Goal: Task Accomplishment & Management: Manage account settings

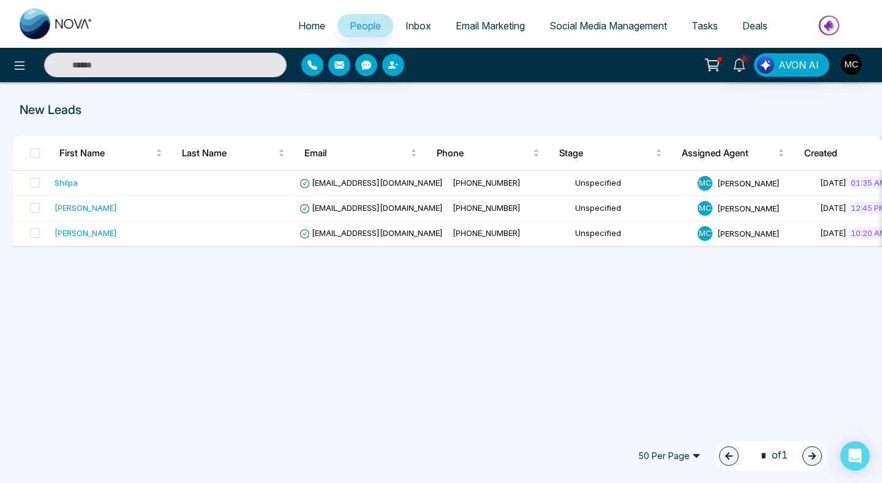
click at [364, 33] on link "People" at bounding box center [366, 25] width 56 height 23
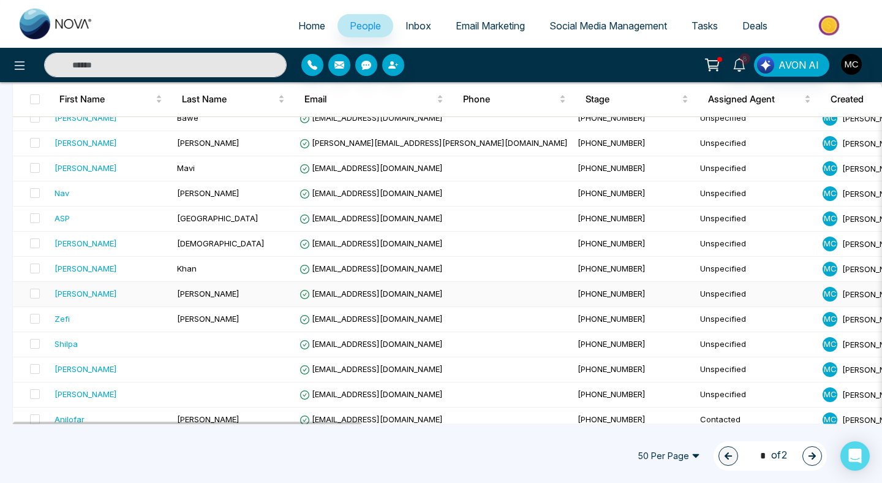
scroll to position [278, 0]
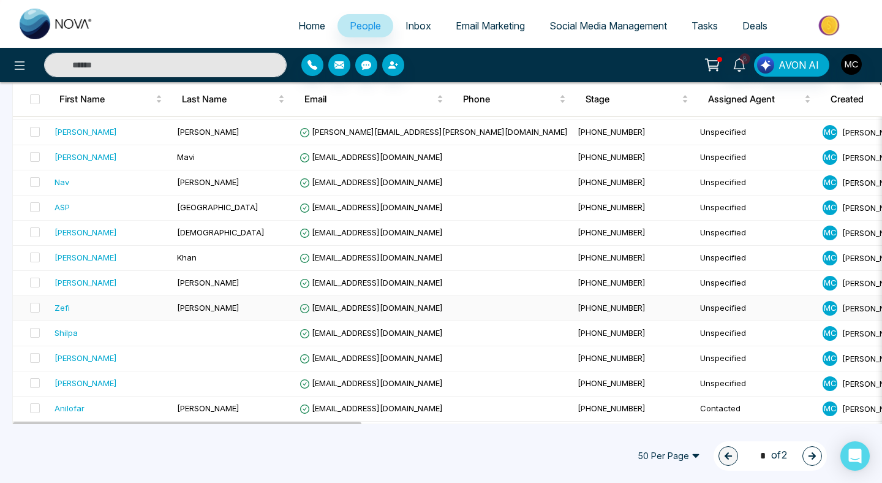
click at [234, 301] on td "[PERSON_NAME]" at bounding box center [233, 308] width 123 height 25
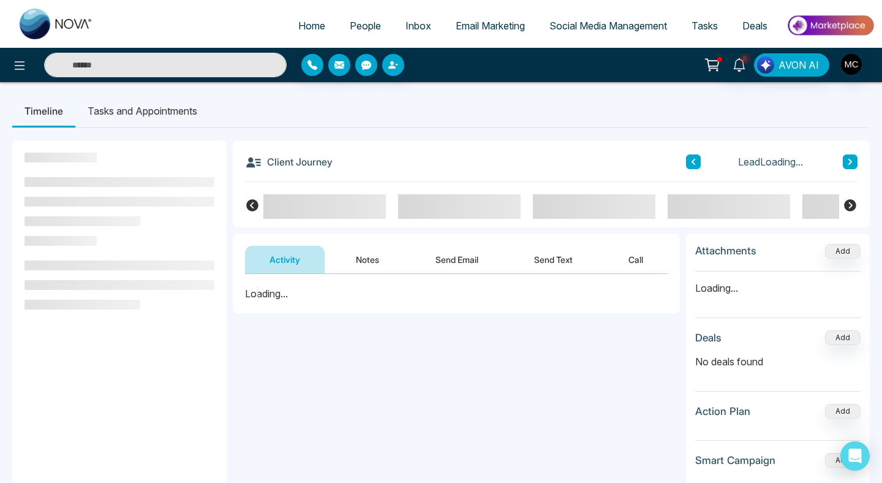
click at [358, 15] on link "People" at bounding box center [366, 25] width 56 height 23
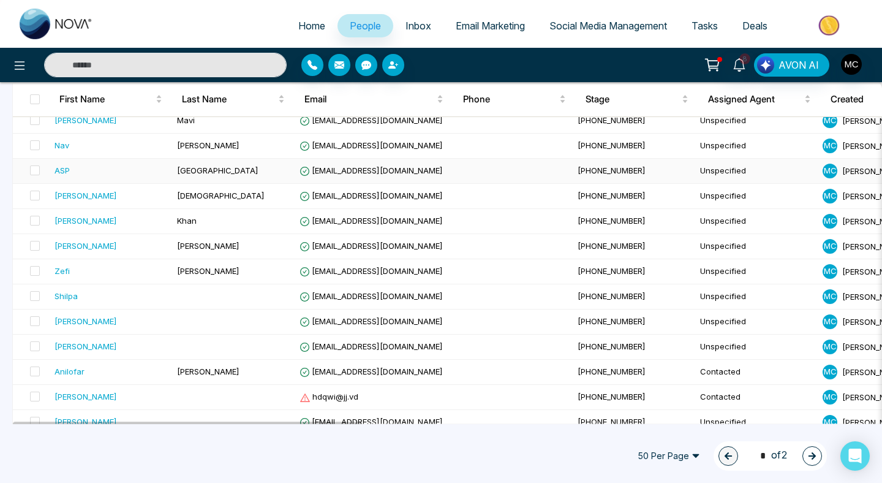
scroll to position [317, 0]
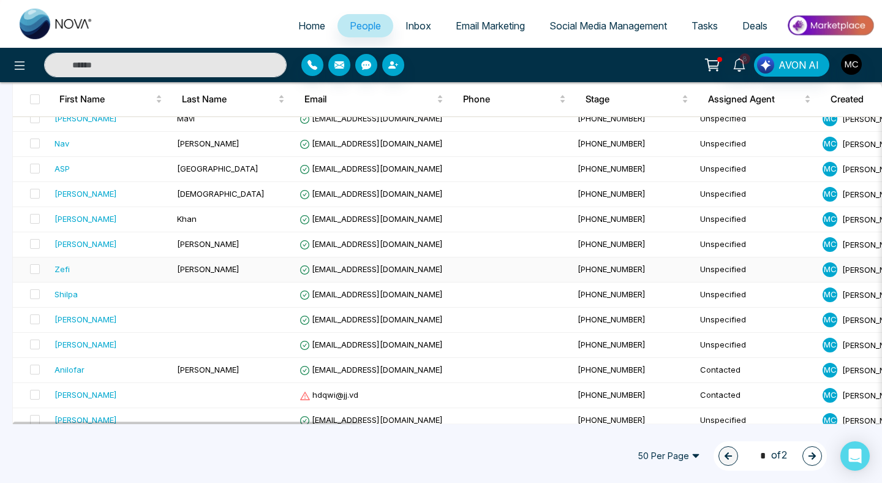
click at [197, 268] on span "[PERSON_NAME]" at bounding box center [208, 269] width 62 height 10
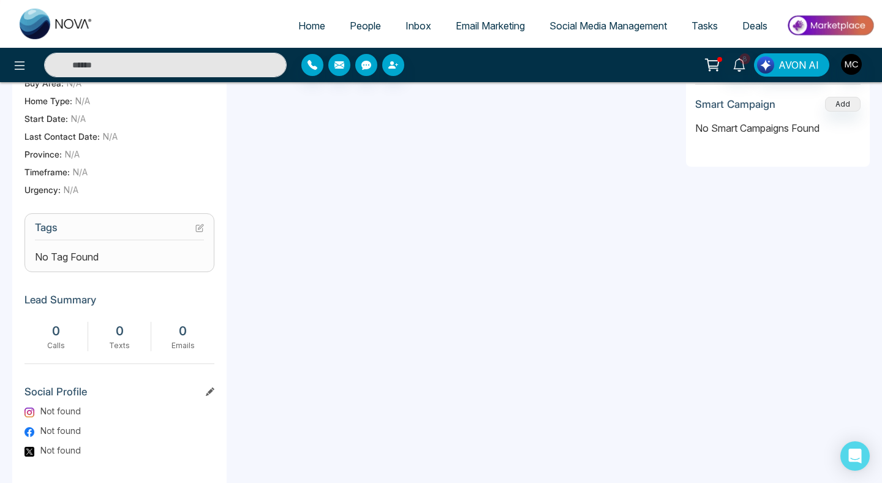
scroll to position [372, 0]
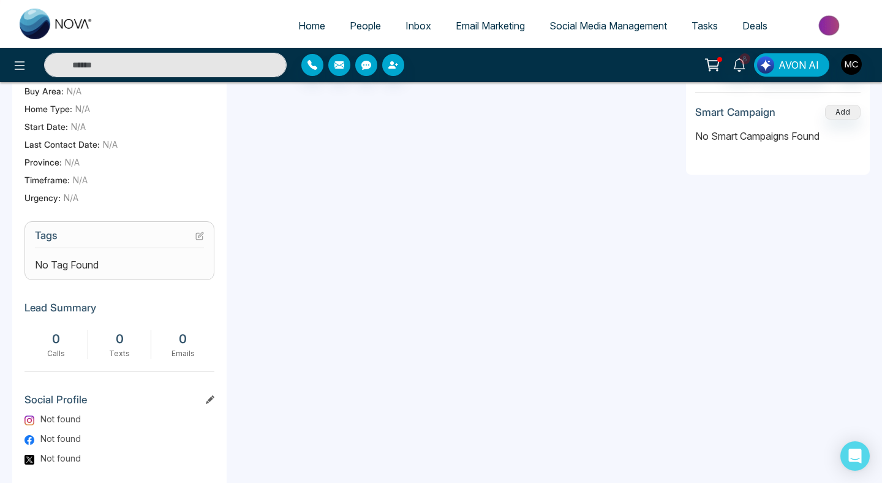
click at [190, 240] on h3 "Tags" at bounding box center [119, 238] width 169 height 19
click at [198, 240] on icon at bounding box center [199, 236] width 9 height 9
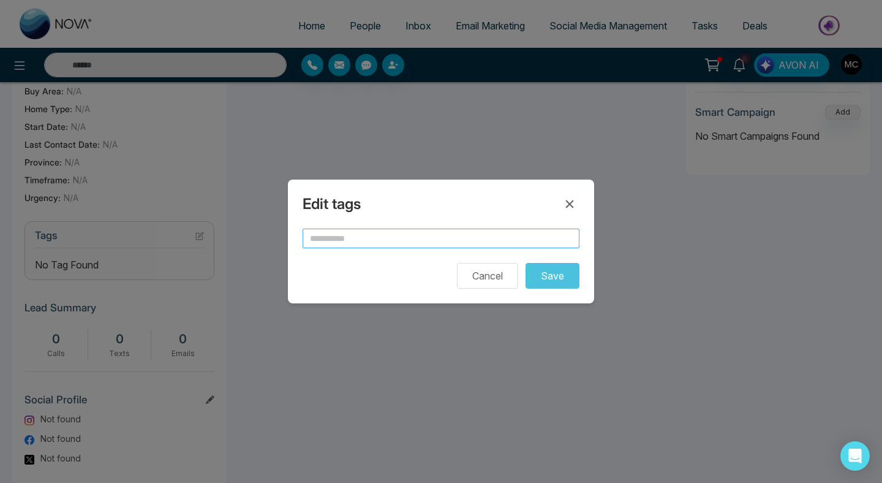
click at [357, 232] on input "text" at bounding box center [441, 239] width 277 height 20
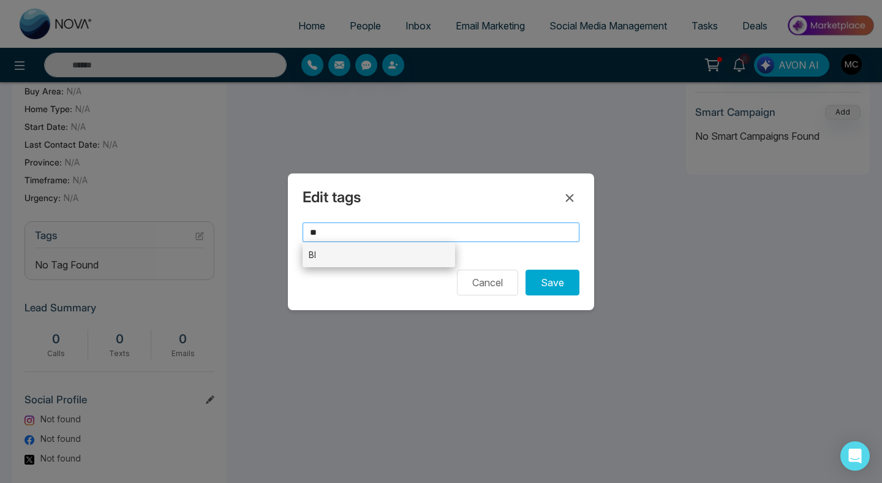
type input "**"
click at [406, 255] on li "BI" at bounding box center [379, 254] width 153 height 25
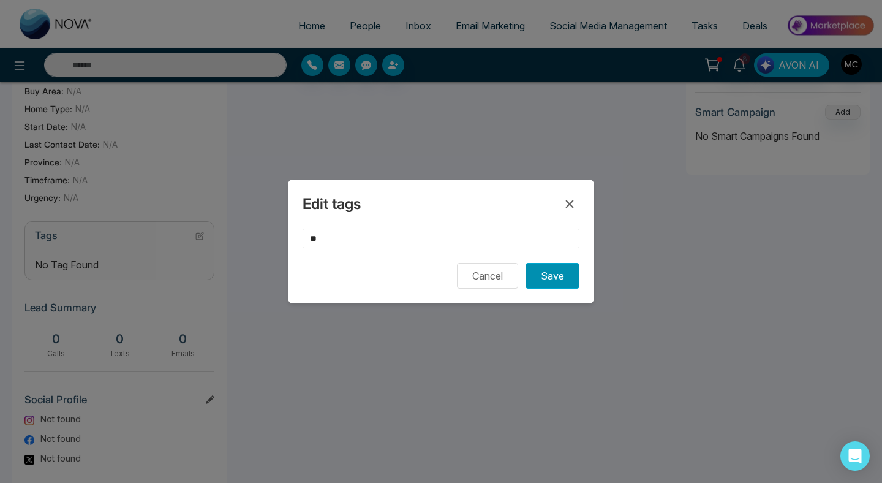
click at [561, 282] on button "Save" at bounding box center [553, 276] width 54 height 26
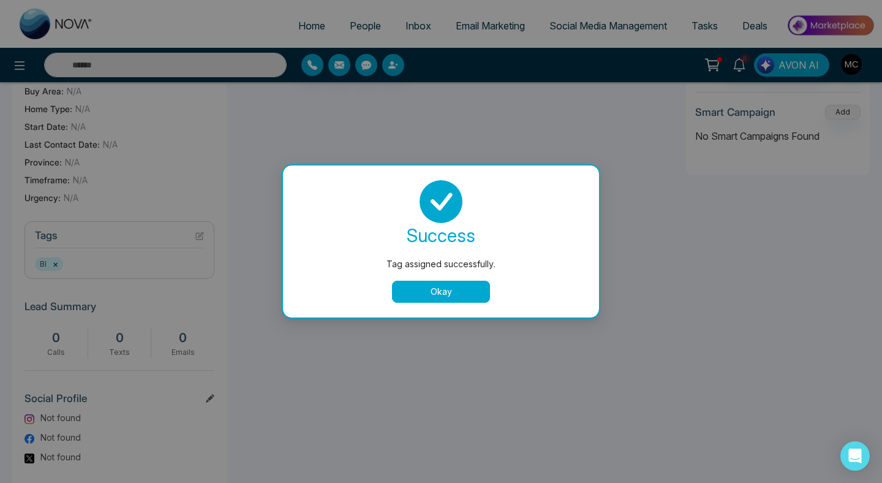
click at [432, 292] on button "Okay" at bounding box center [441, 292] width 98 height 22
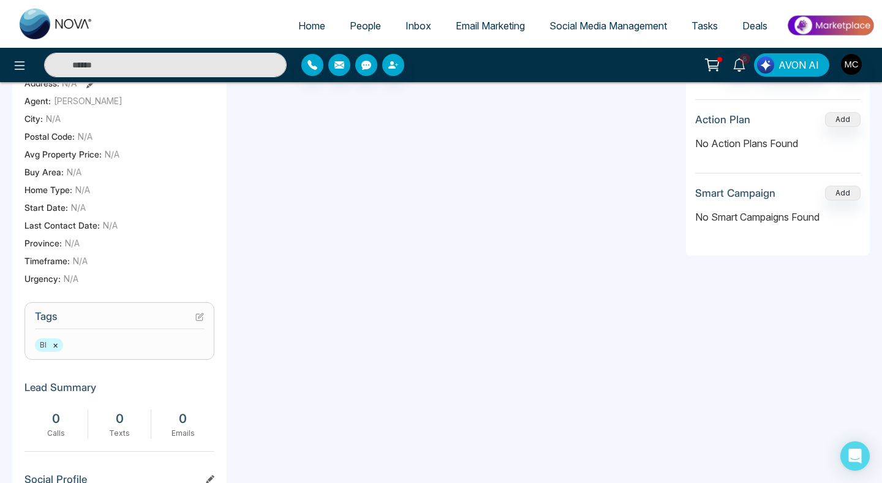
scroll to position [0, 0]
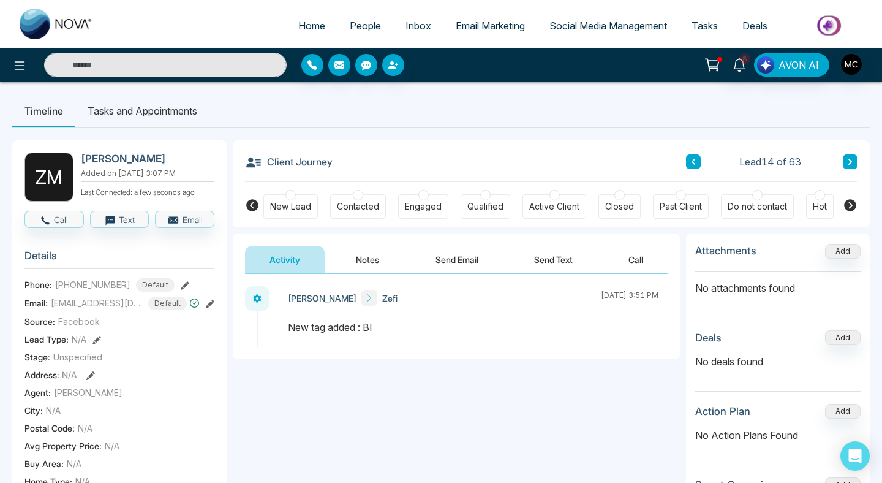
click at [380, 206] on div "Contacted" at bounding box center [358, 206] width 56 height 25
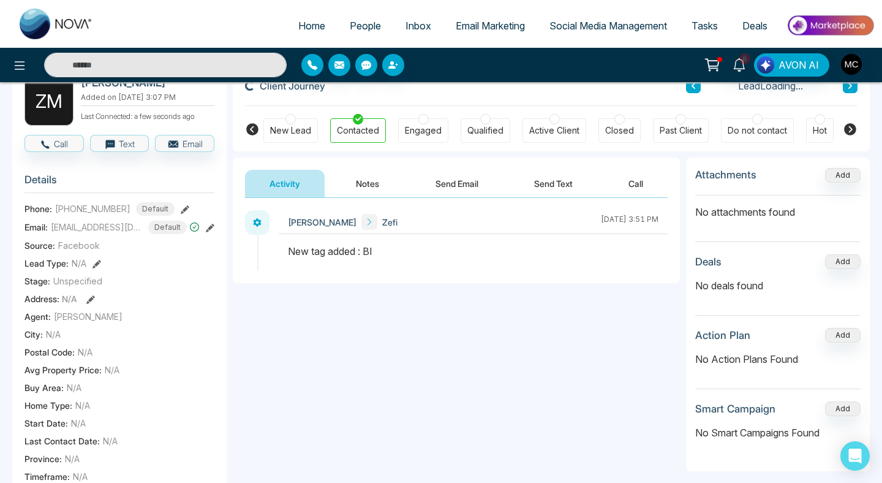
scroll to position [78, 0]
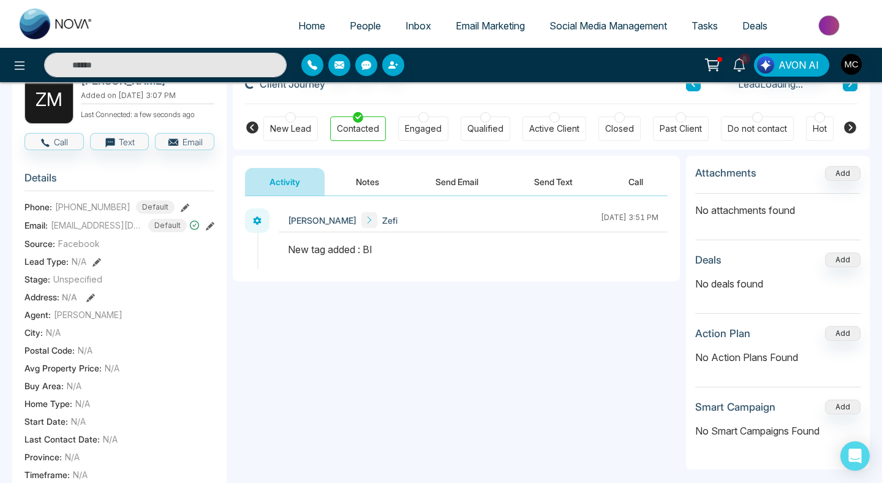
click at [385, 189] on body "Home People Inbox Email Marketing Social Media Management Tasks Deals 8 AVON AI…" at bounding box center [441, 163] width 882 height 483
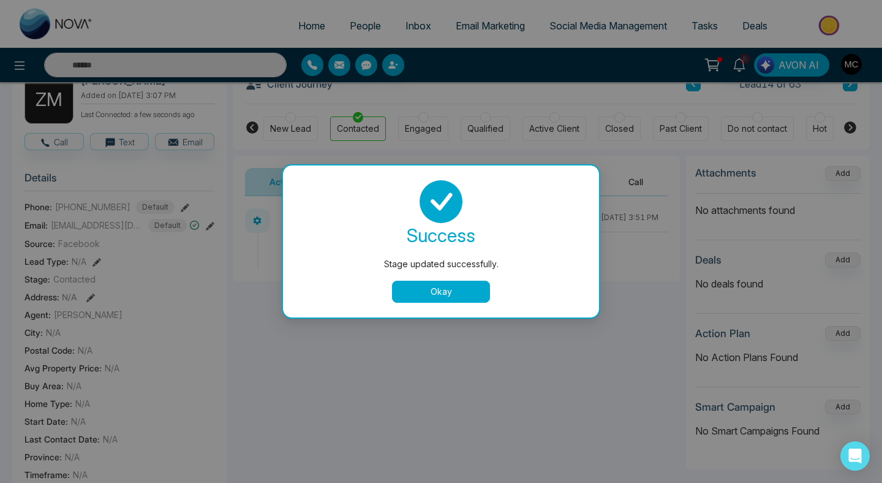
click at [447, 297] on button "Okay" at bounding box center [441, 292] width 98 height 22
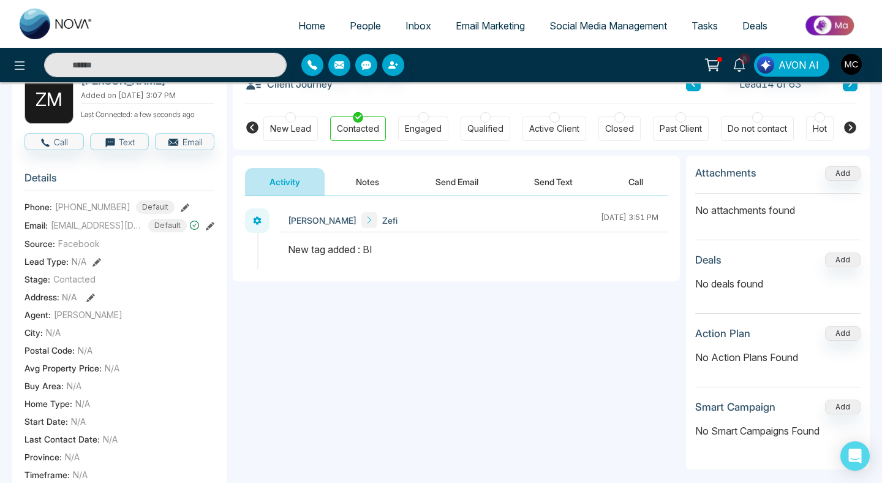
click at [372, 195] on button "Notes" at bounding box center [367, 182] width 72 height 28
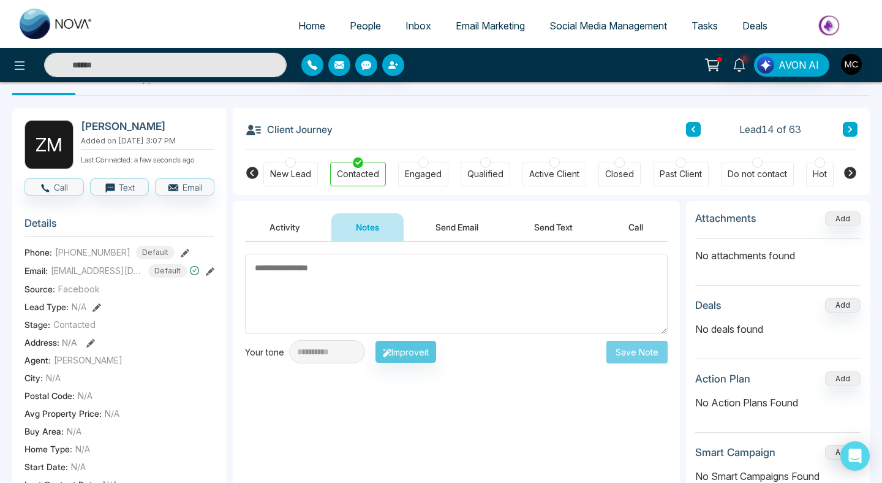
scroll to position [16, 0]
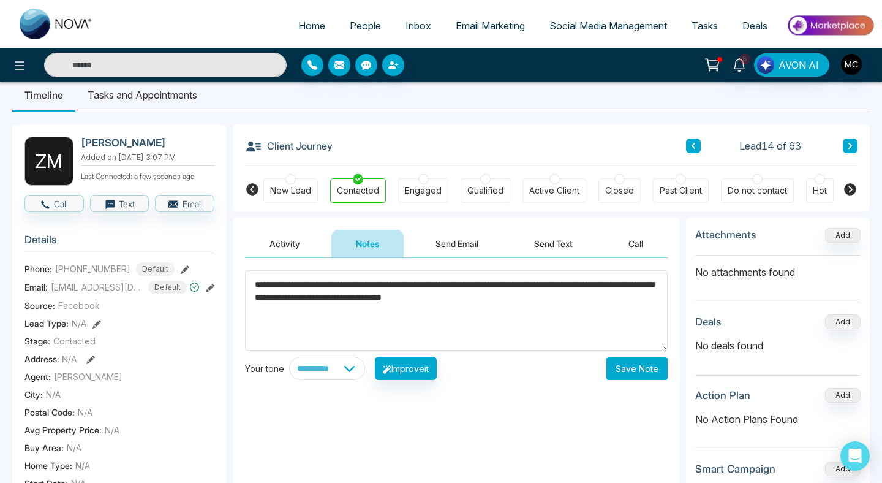
type textarea "**********"
click at [637, 368] on button "Save Note" at bounding box center [636, 368] width 61 height 23
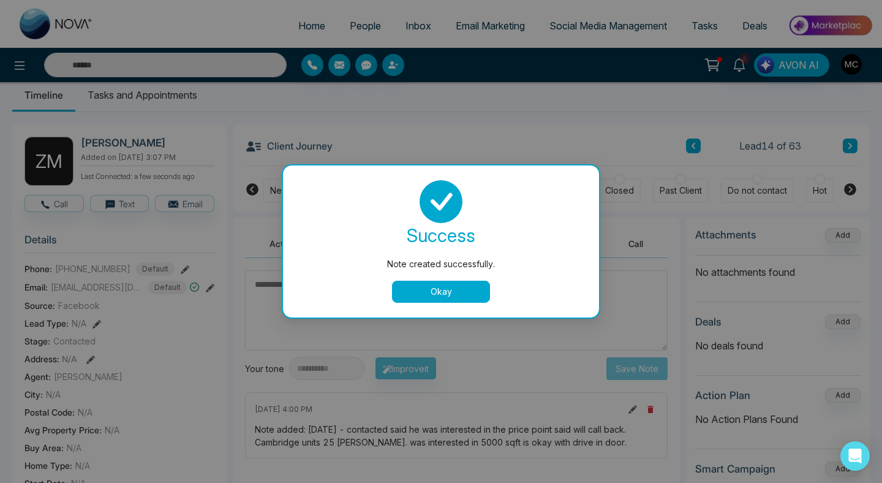
click at [455, 295] on button "Okay" at bounding box center [441, 292] width 98 height 22
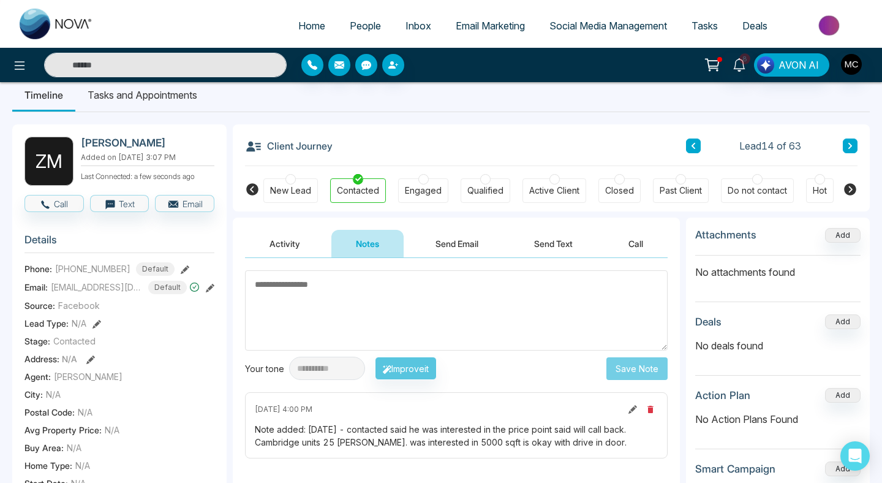
click at [358, 28] on span "People" at bounding box center [365, 26] width 31 height 12
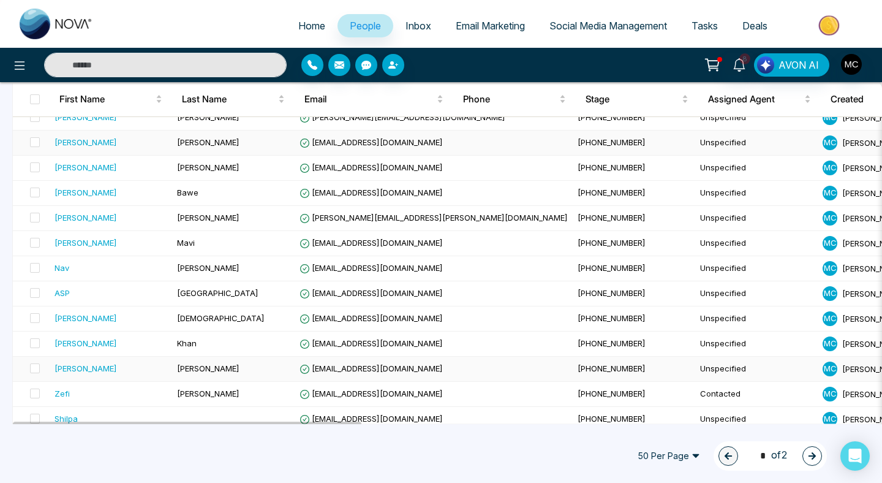
scroll to position [232, 0]
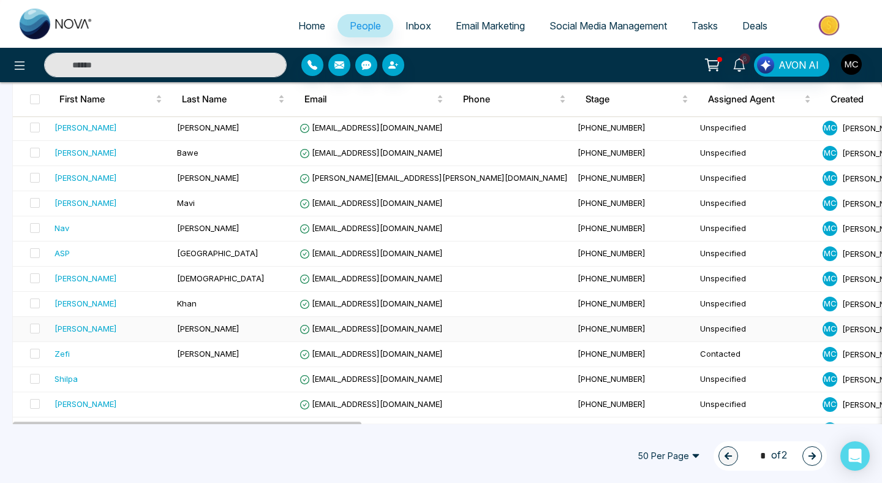
click at [224, 333] on td "[PERSON_NAME]" at bounding box center [233, 329] width 123 height 25
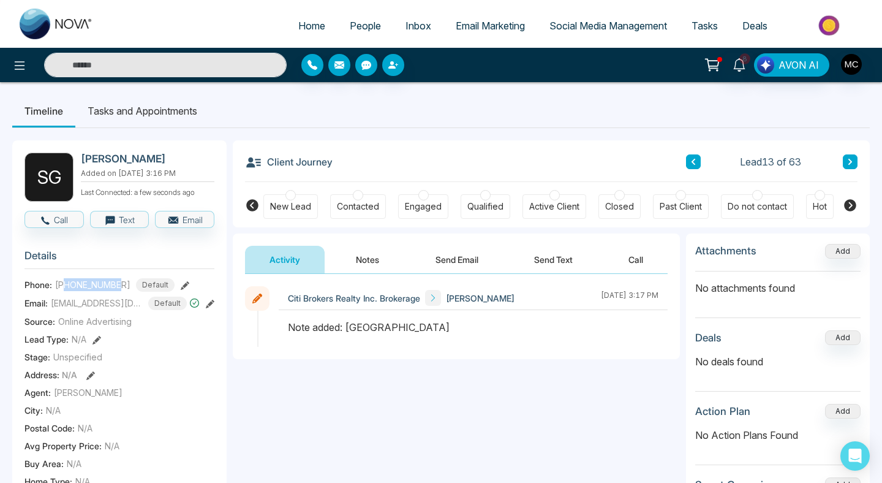
drag, startPoint x: 123, startPoint y: 291, endPoint x: 64, endPoint y: 292, distance: 58.8
click at [64, 292] on div "[PHONE_NUMBER] Default" at bounding box center [114, 284] width 119 height 13
copy span "6479091234"
click at [344, 205] on div "Contacted" at bounding box center [358, 206] width 42 height 12
click at [366, 254] on button "Notes" at bounding box center [367, 260] width 72 height 28
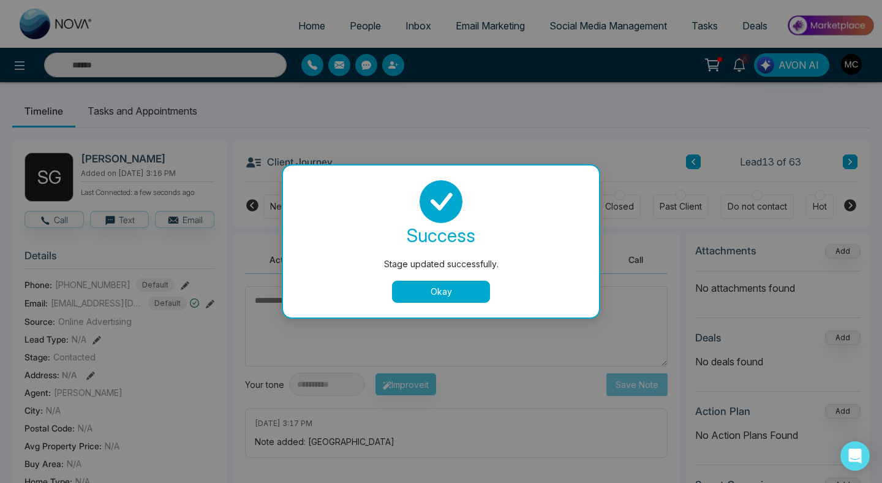
click at [420, 289] on button "Okay" at bounding box center [441, 292] width 98 height 22
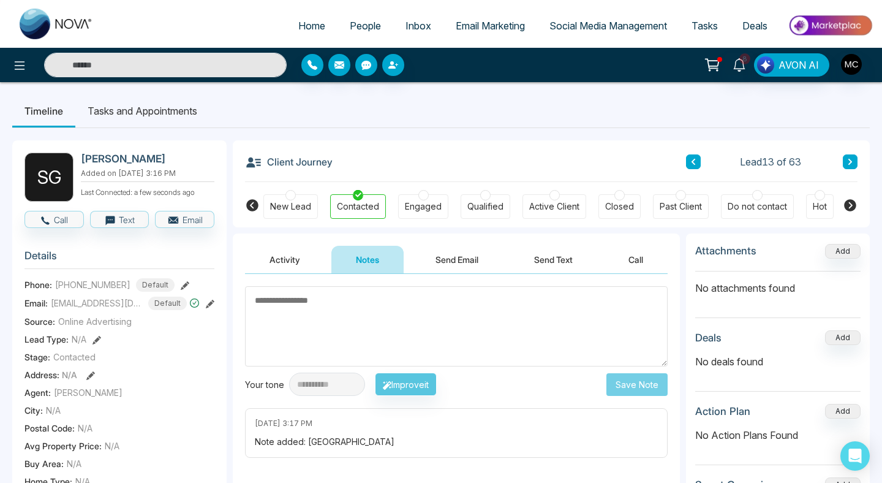
click at [394, 311] on textarea at bounding box center [456, 326] width 423 height 80
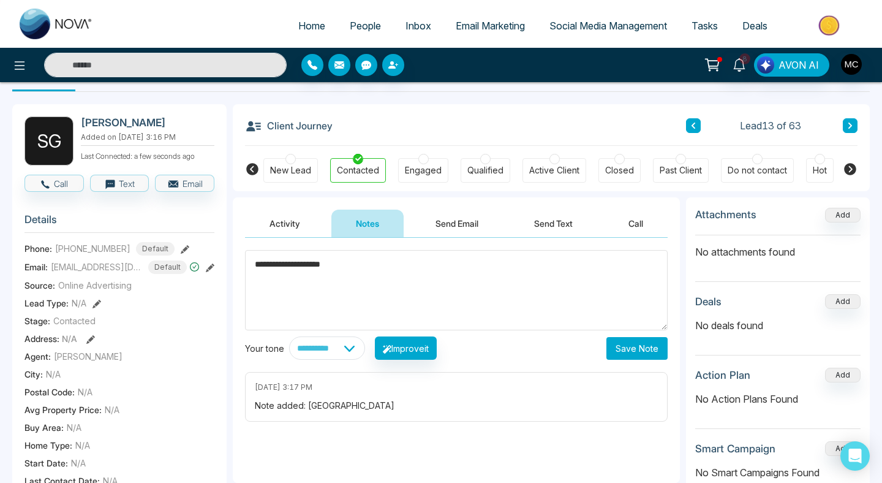
scroll to position [70, 0]
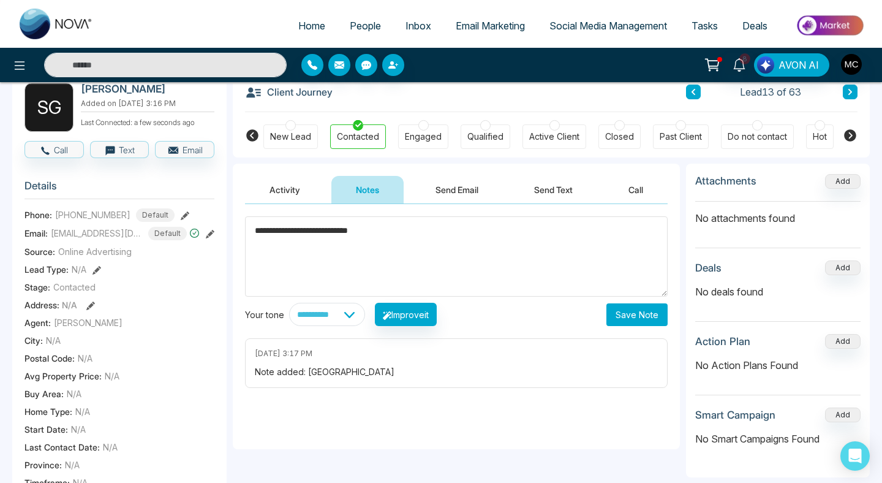
type textarea "**********"
click at [635, 308] on button "Save Note" at bounding box center [636, 314] width 61 height 23
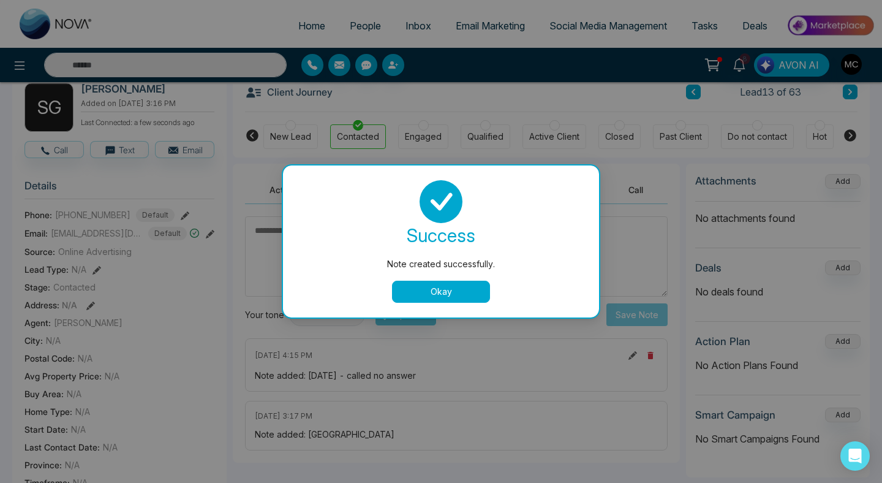
click at [412, 285] on button "Okay" at bounding box center [441, 292] width 98 height 22
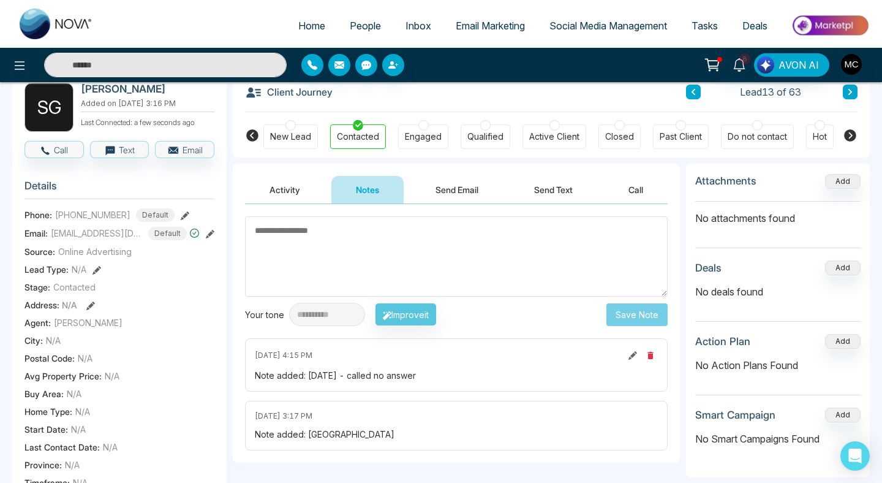
click at [345, 34] on link "People" at bounding box center [366, 25] width 56 height 23
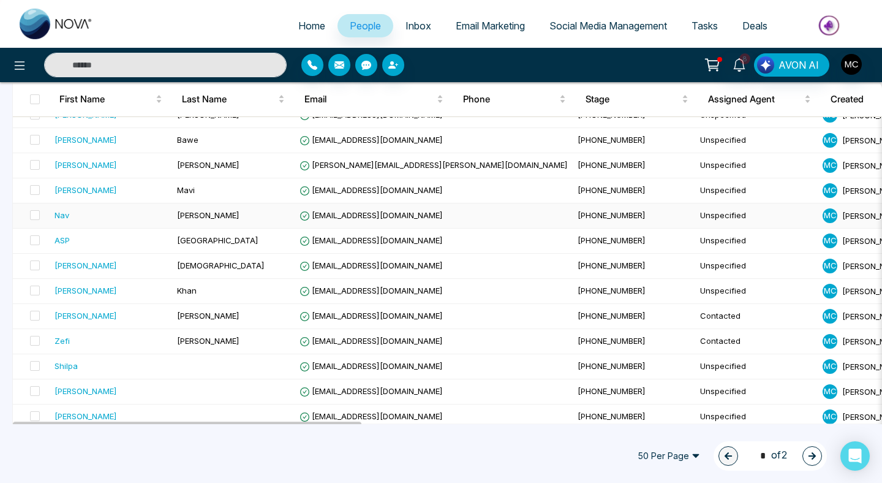
scroll to position [246, 0]
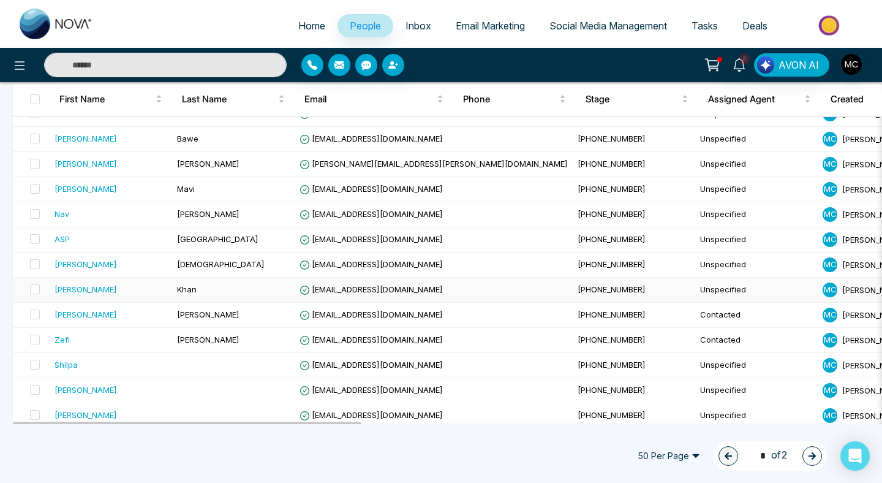
click at [80, 288] on div "[PERSON_NAME]" at bounding box center [86, 289] width 62 height 12
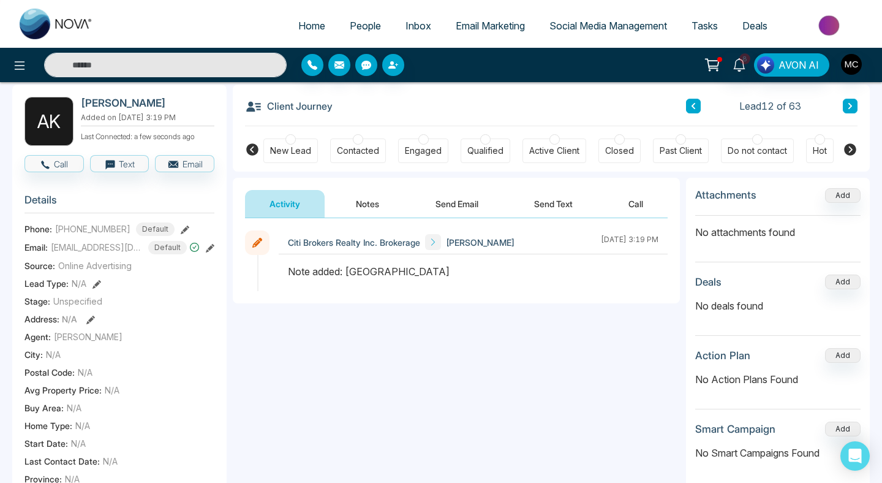
scroll to position [61, 0]
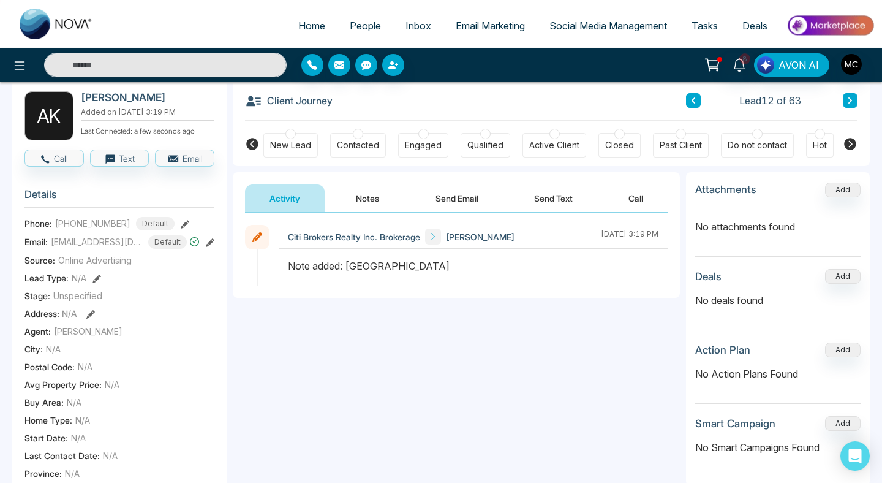
click at [345, 135] on div "Contacted" at bounding box center [358, 145] width 56 height 25
click at [357, 200] on button "Notes" at bounding box center [367, 198] width 72 height 28
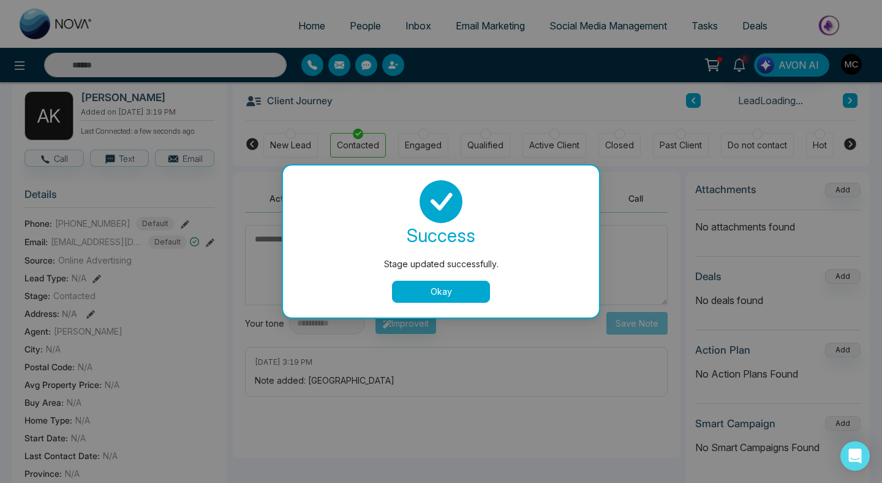
click at [429, 285] on button "Okay" at bounding box center [441, 292] width 98 height 22
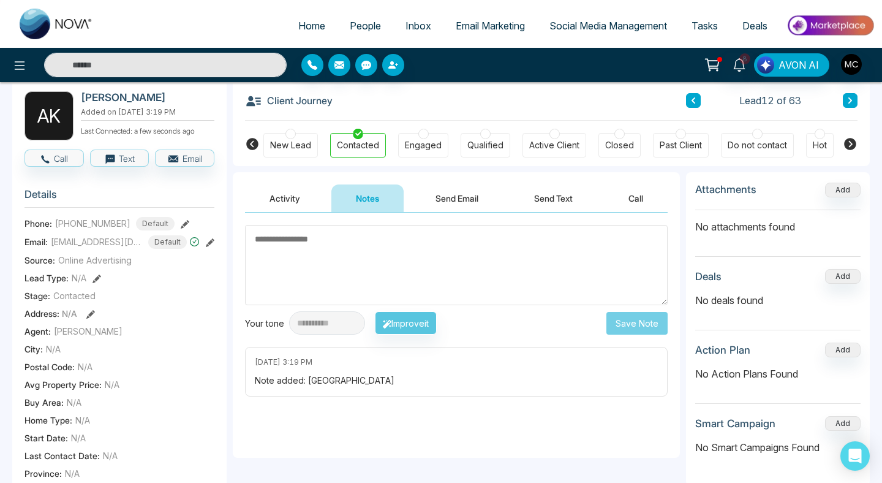
click at [367, 253] on textarea at bounding box center [456, 265] width 423 height 80
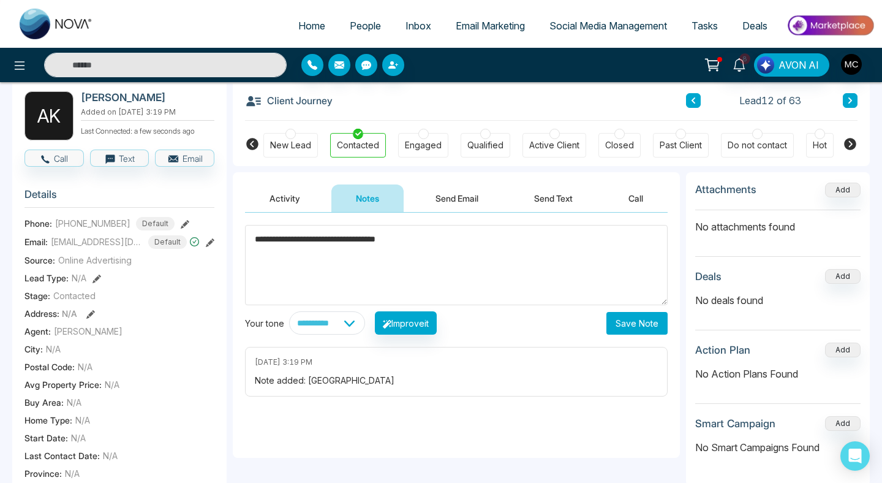
click at [334, 245] on textarea "**********" at bounding box center [456, 265] width 423 height 80
type textarea "**********"
click at [646, 322] on button "Save Note" at bounding box center [636, 323] width 61 height 23
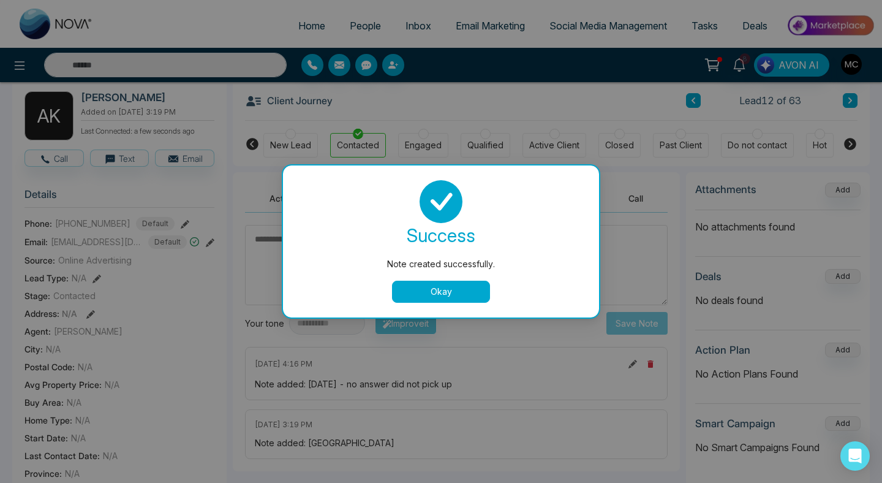
click at [467, 314] on div "success Note created successfully. Okay" at bounding box center [441, 241] width 316 height 152
click at [467, 297] on button "Okay" at bounding box center [441, 292] width 98 height 22
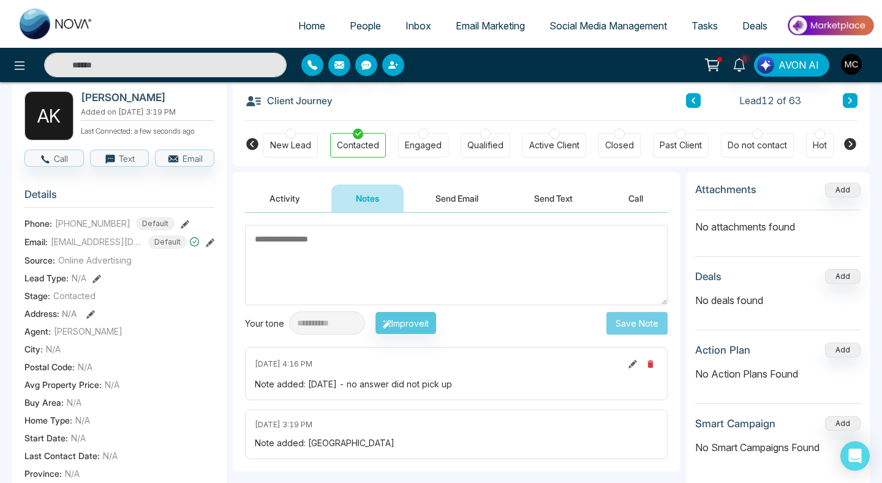
click at [362, 25] on span "People" at bounding box center [365, 26] width 31 height 12
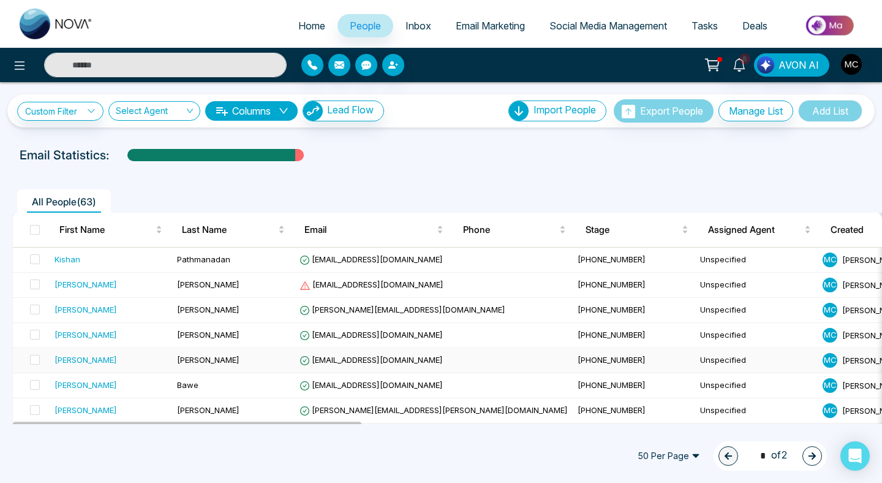
scroll to position [234, 0]
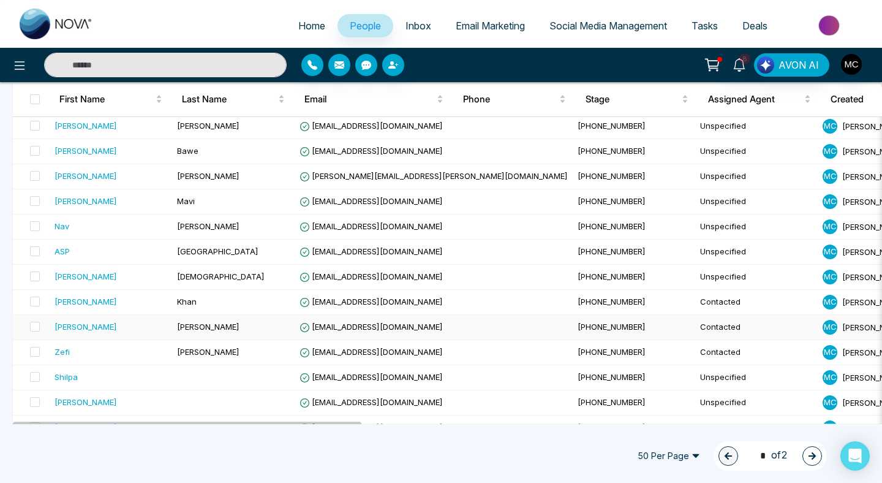
click at [83, 325] on div "[PERSON_NAME]" at bounding box center [86, 326] width 62 height 12
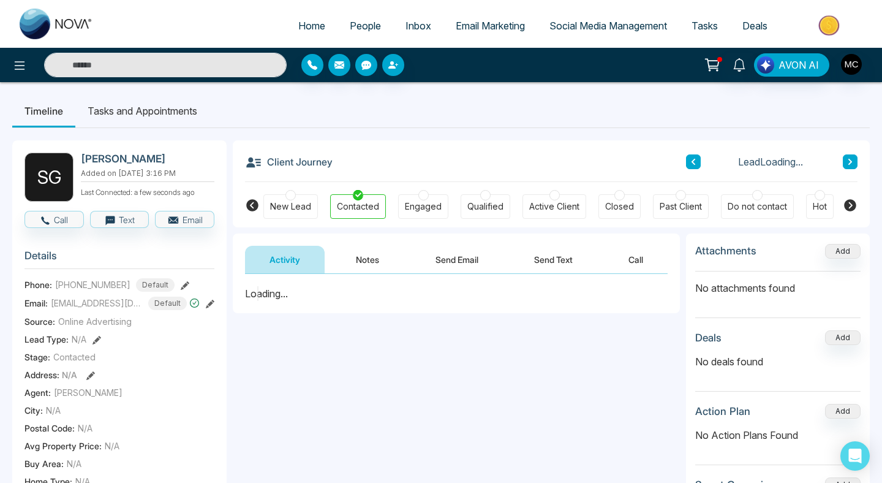
scroll to position [447, 0]
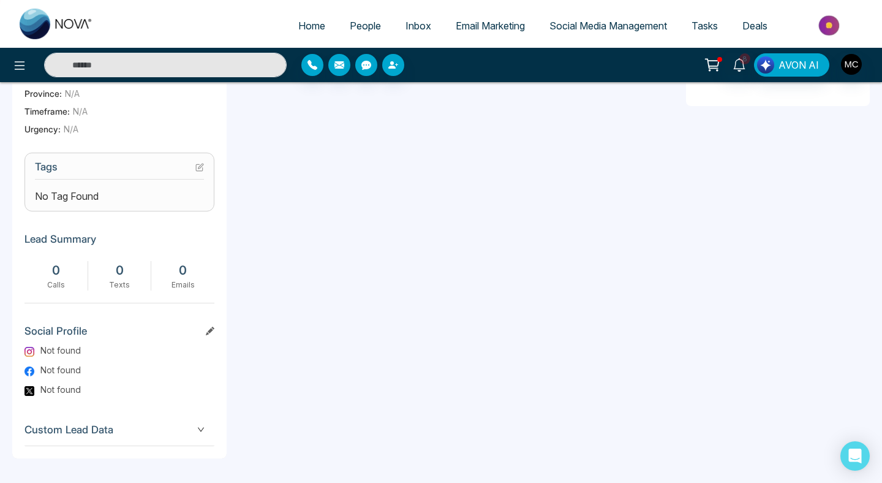
click at [199, 163] on icon at bounding box center [199, 167] width 9 height 9
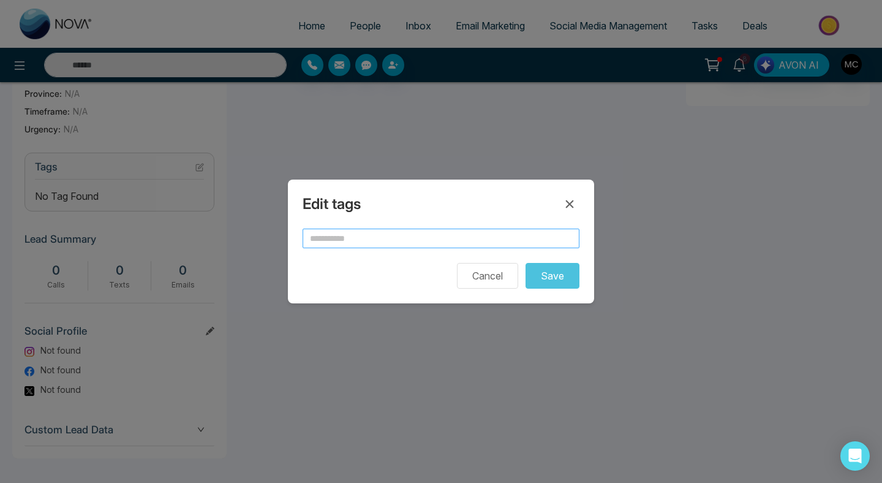
click at [379, 232] on input "text" at bounding box center [441, 239] width 277 height 20
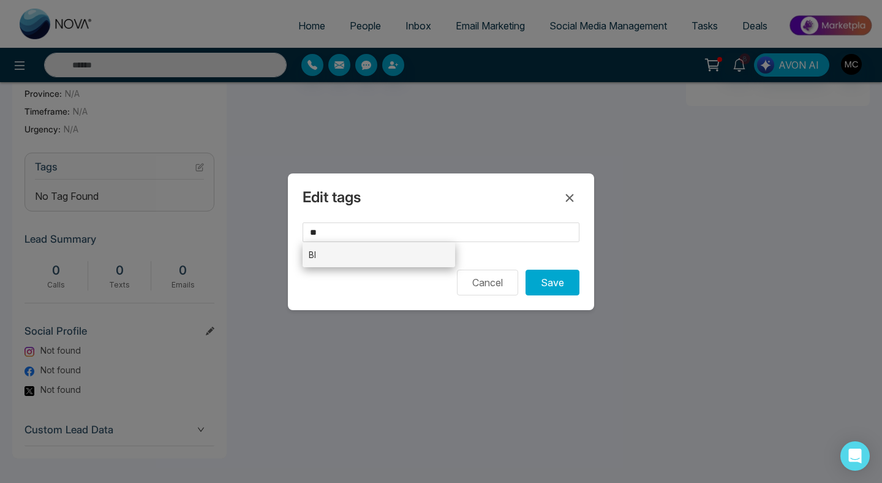
click at [394, 260] on li "BI" at bounding box center [379, 254] width 153 height 25
type input "**"
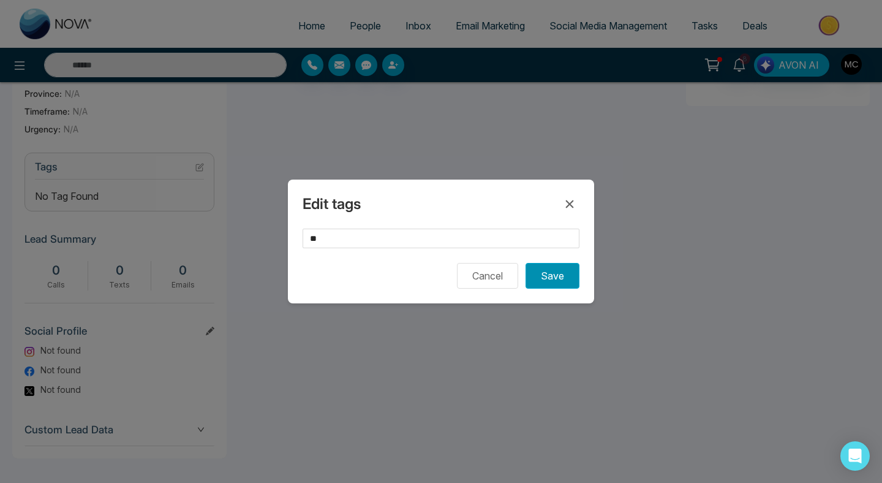
click at [550, 278] on button "Save" at bounding box center [553, 276] width 54 height 26
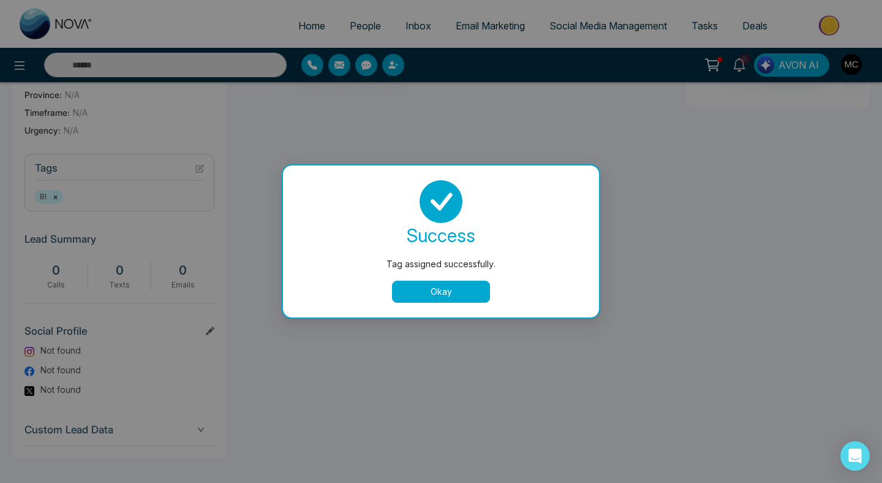
click at [416, 299] on button "Okay" at bounding box center [441, 292] width 98 height 22
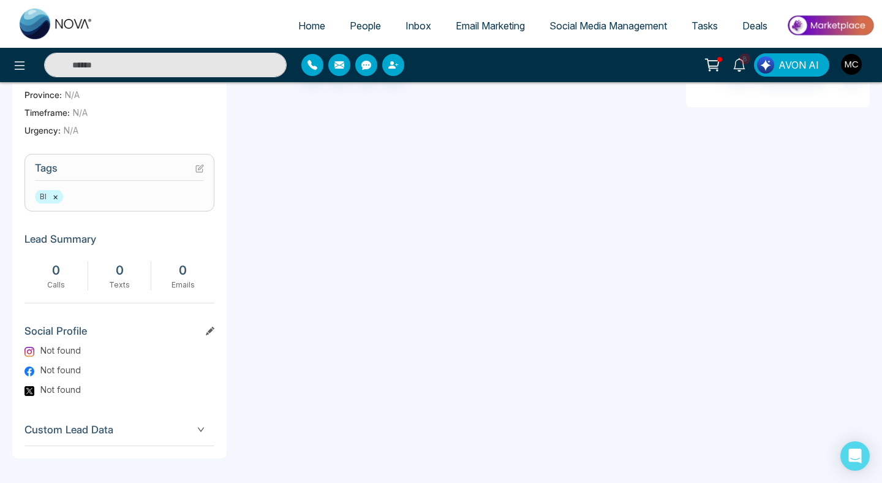
click at [350, 29] on span "People" at bounding box center [365, 26] width 31 height 12
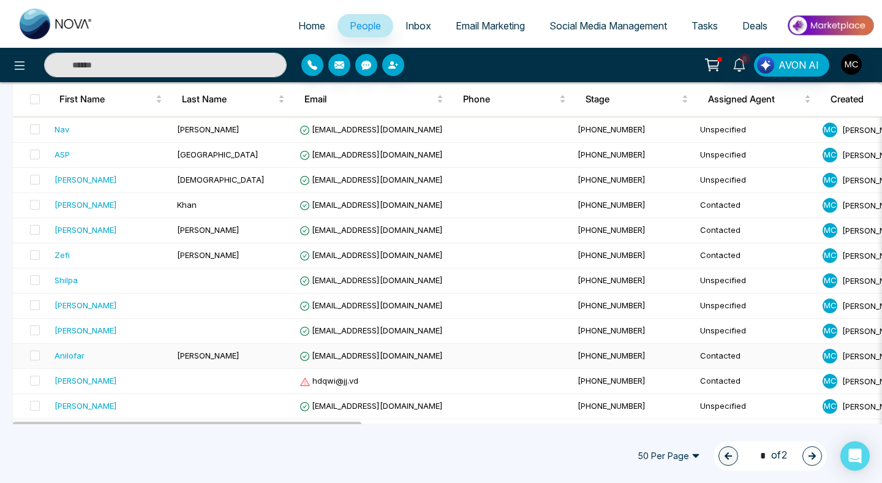
scroll to position [317, 0]
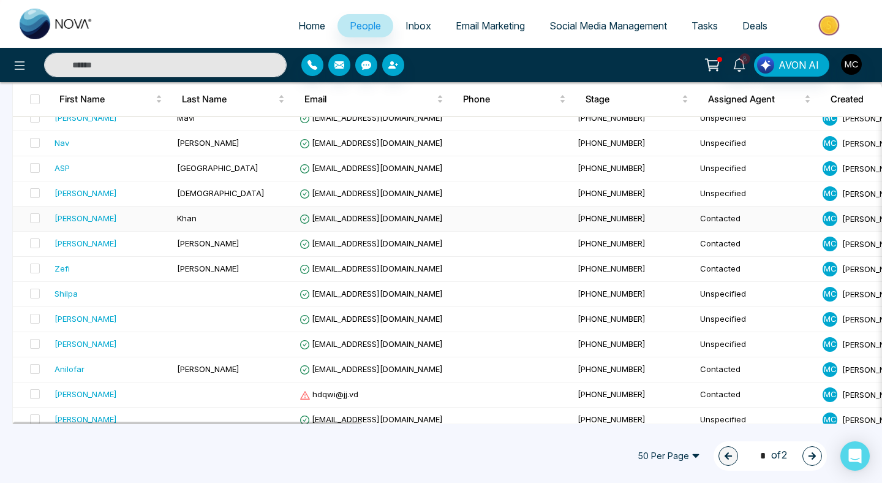
click at [138, 210] on td "[PERSON_NAME]" at bounding box center [111, 218] width 123 height 25
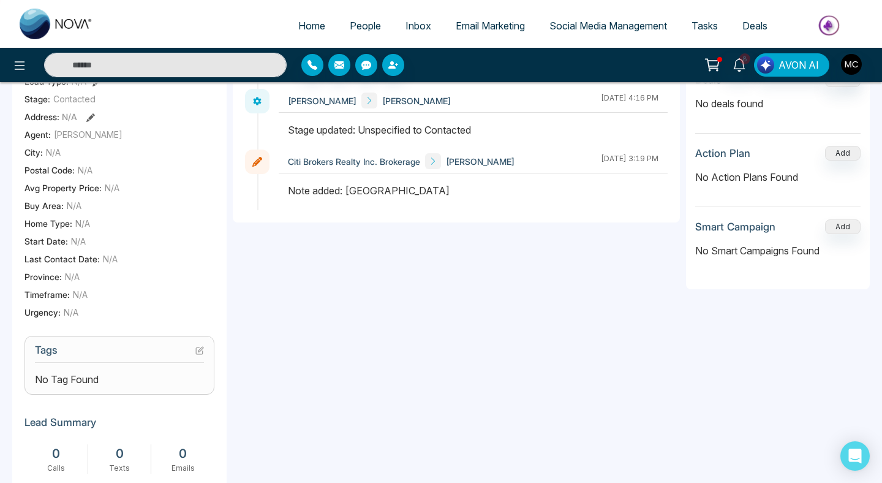
scroll to position [447, 0]
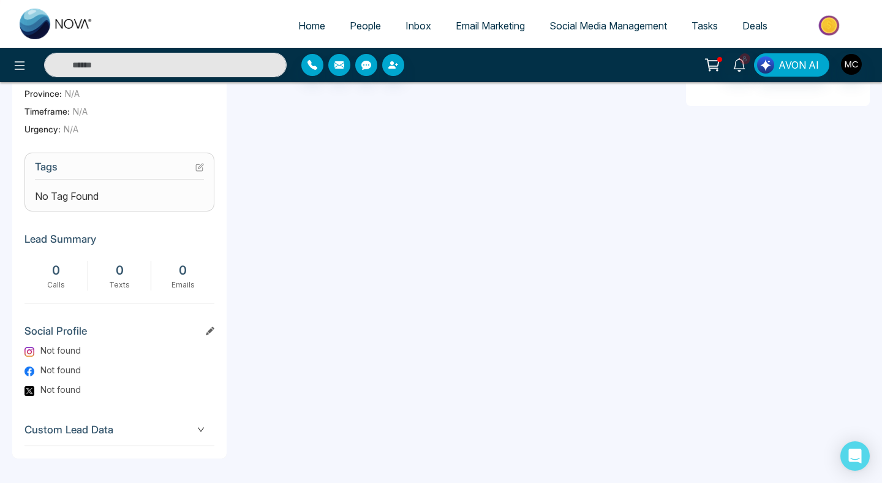
click at [202, 168] on icon at bounding box center [199, 167] width 9 height 9
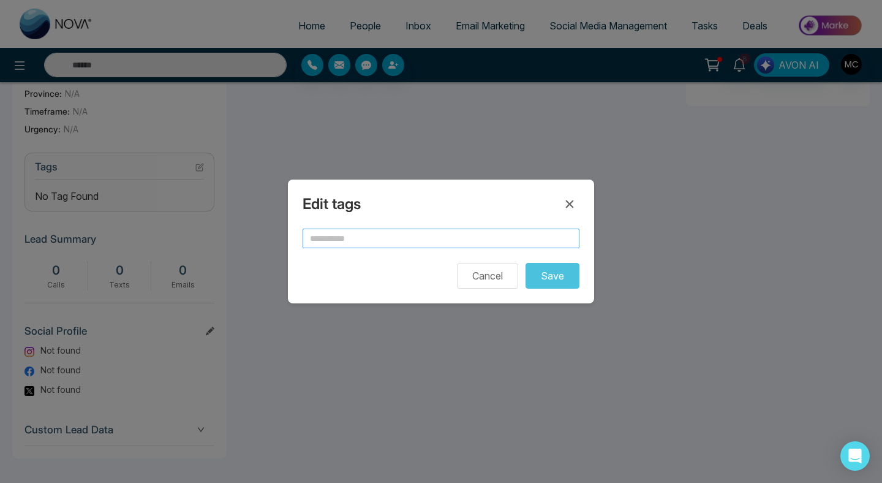
click at [339, 242] on input "text" at bounding box center [441, 239] width 277 height 20
type input "*"
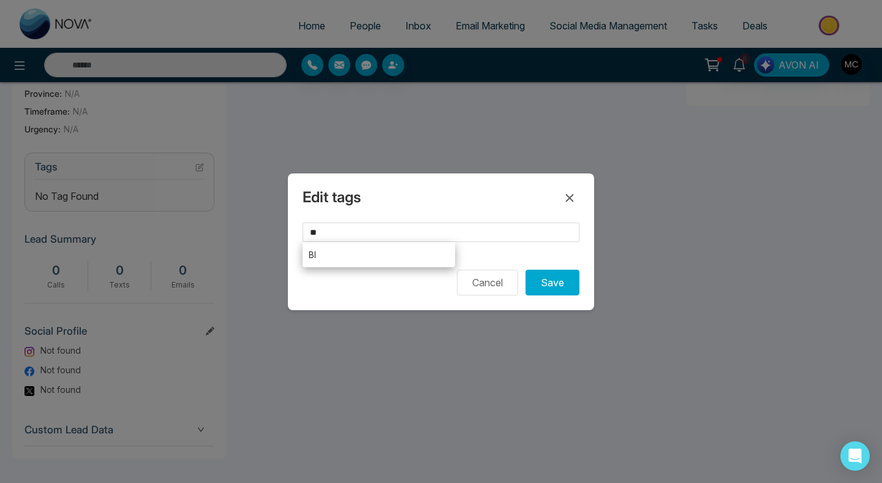
click at [339, 258] on li "BI" at bounding box center [379, 254] width 153 height 25
type input "**"
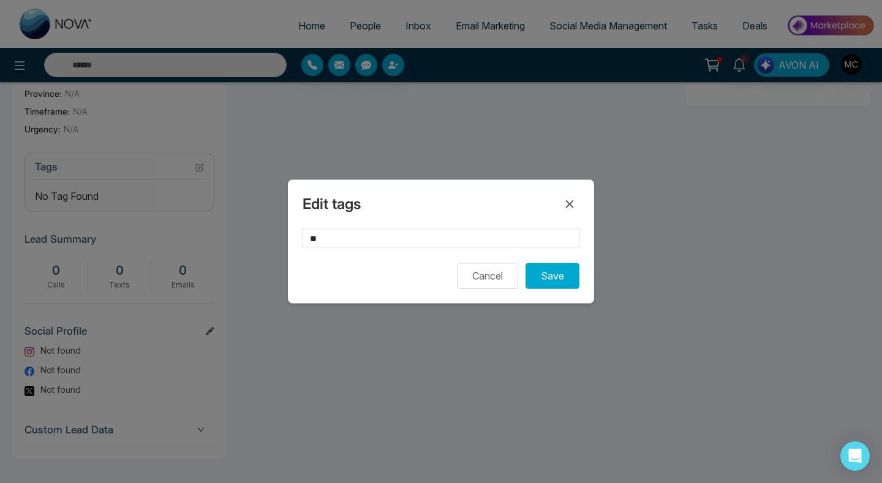
click at [519, 276] on div "Cancel Save" at bounding box center [441, 276] width 277 height 26
click at [553, 276] on button "Save" at bounding box center [553, 276] width 54 height 26
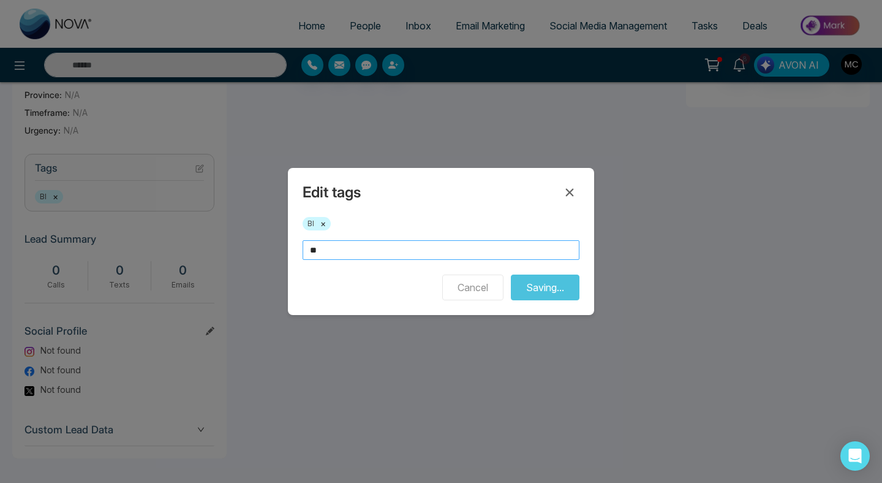
scroll to position [446, 0]
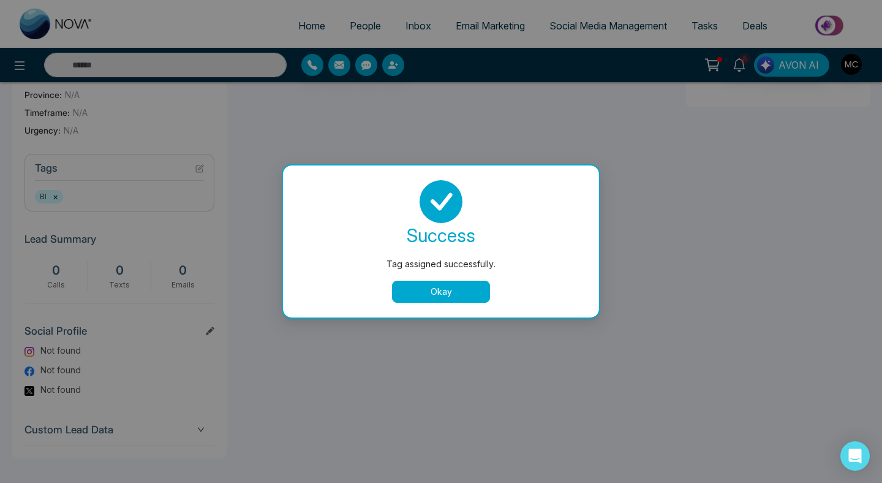
click at [432, 295] on button "Okay" at bounding box center [441, 292] width 98 height 22
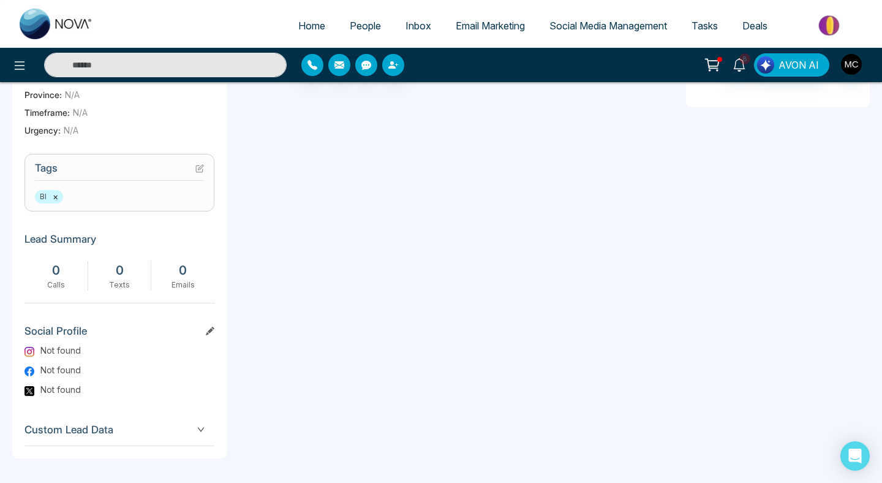
click at [368, 16] on link "People" at bounding box center [366, 25] width 56 height 23
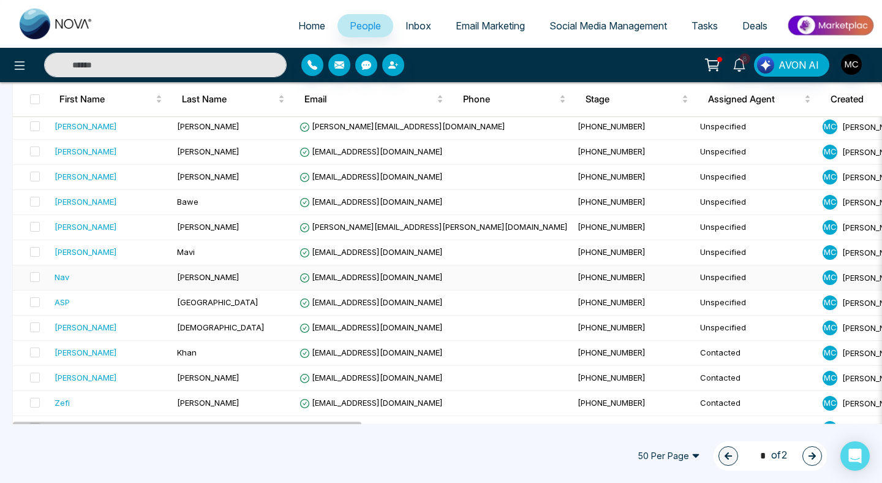
scroll to position [216, 0]
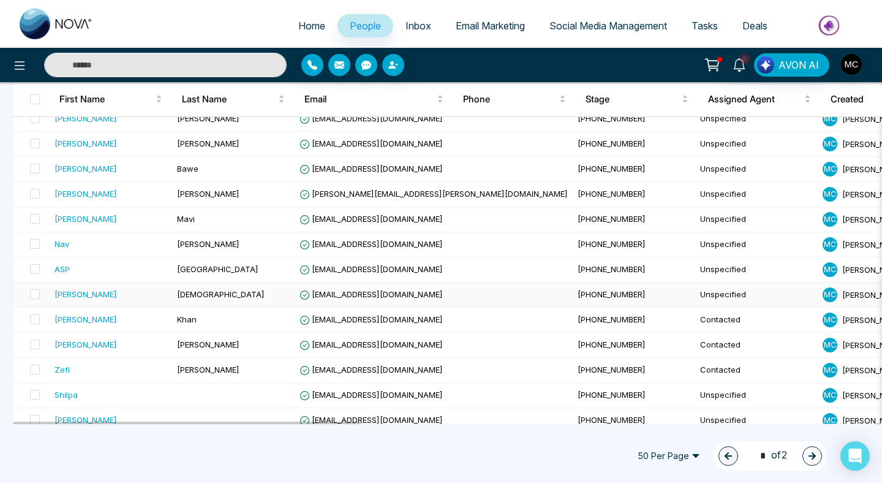
click at [274, 301] on td "[DEMOGRAPHIC_DATA]" at bounding box center [233, 294] width 123 height 25
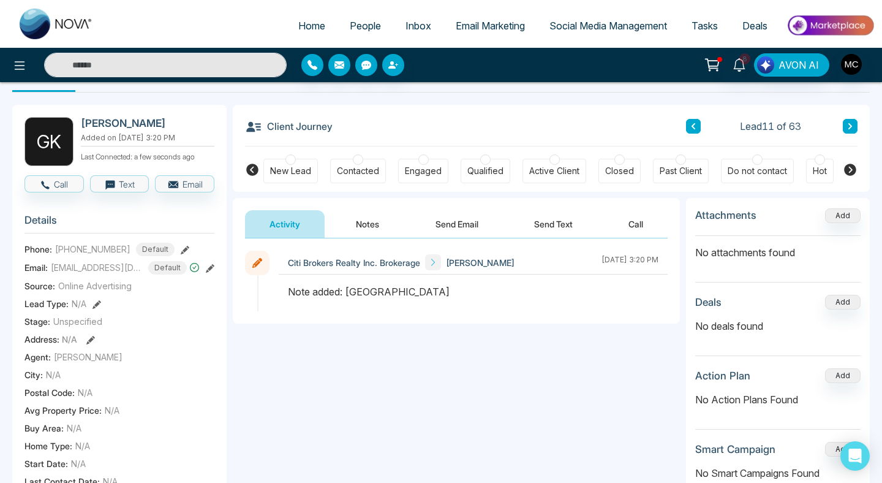
scroll to position [2, 0]
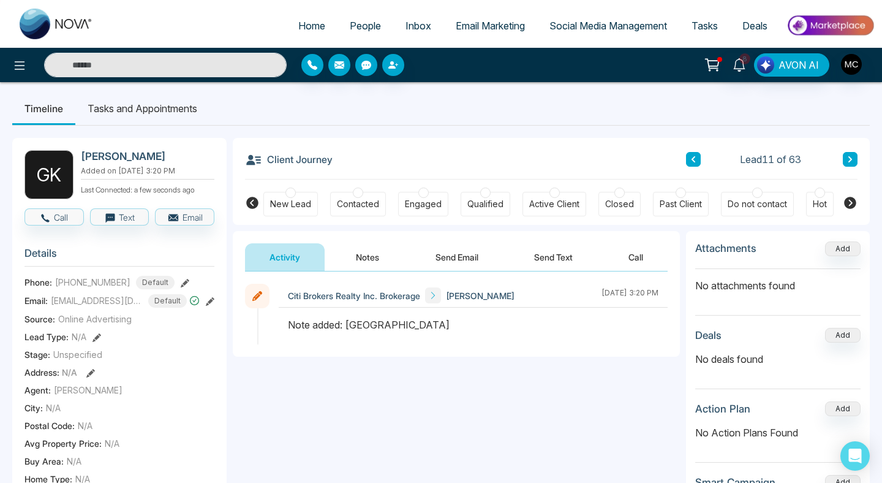
click at [366, 200] on div "Contacted" at bounding box center [358, 204] width 42 height 12
click at [366, 254] on body "Home People Inbox Email Marketing Social Media Management Tasks Deals 8 AVON AI…" at bounding box center [441, 239] width 882 height 483
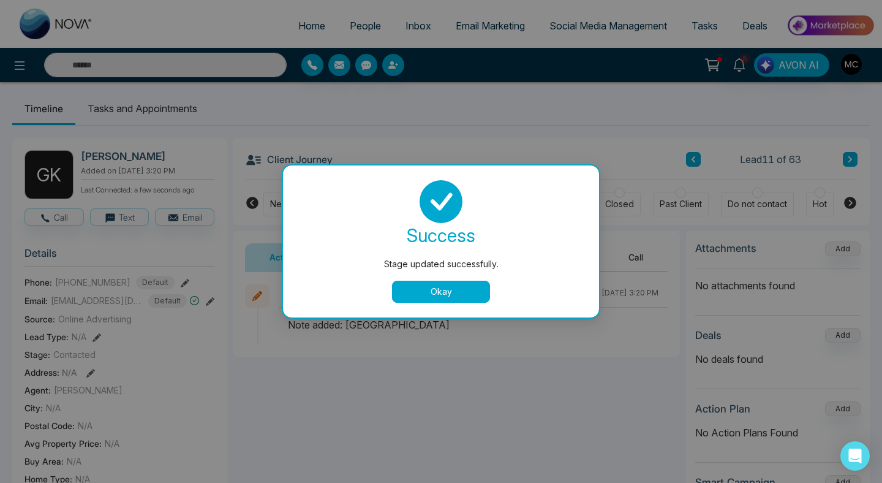
click at [421, 287] on button "Okay" at bounding box center [441, 292] width 98 height 22
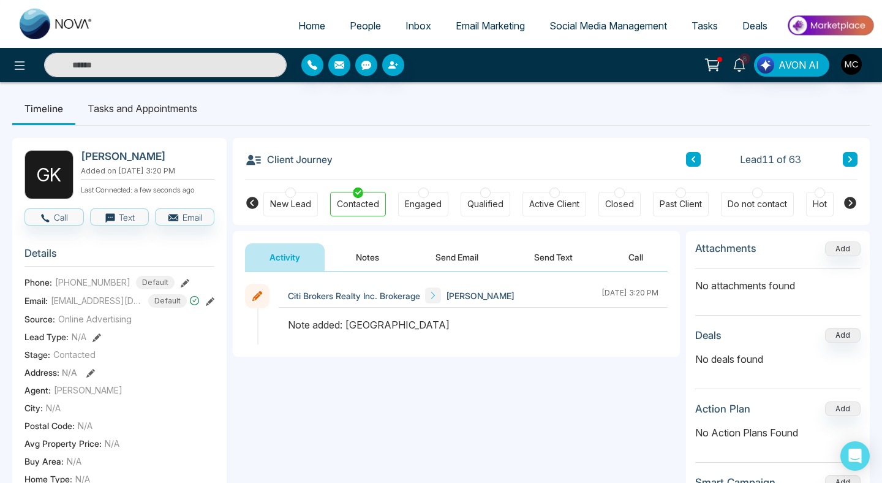
click at [376, 263] on button "Notes" at bounding box center [367, 257] width 72 height 28
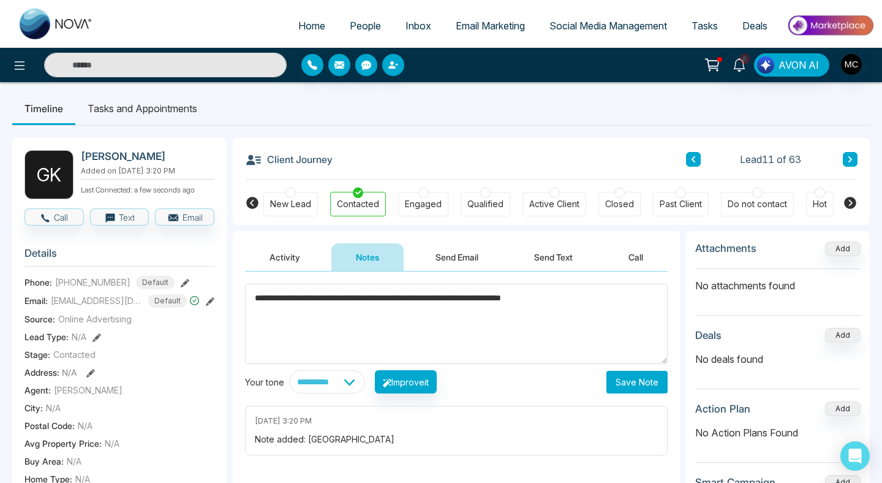
type textarea "**********"
click at [657, 375] on button "Save Note" at bounding box center [636, 382] width 61 height 23
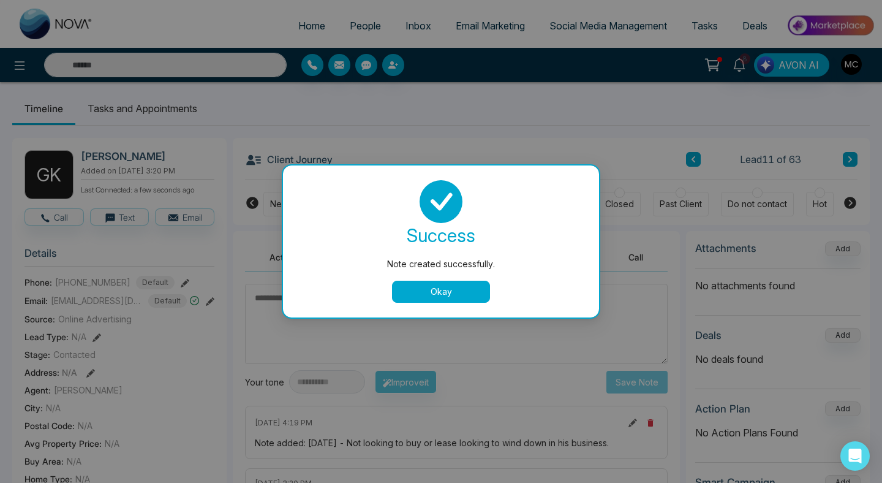
click at [444, 298] on button "Okay" at bounding box center [441, 292] width 98 height 22
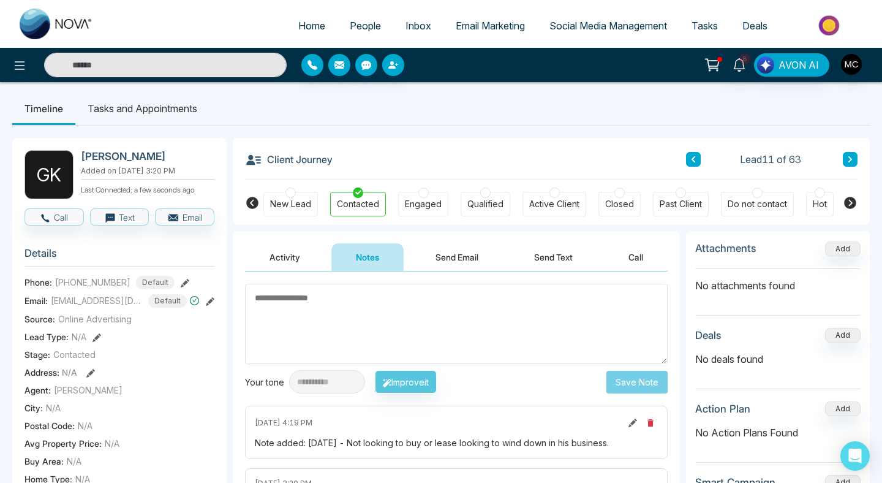
click at [851, 203] on icon at bounding box center [850, 203] width 12 height 12
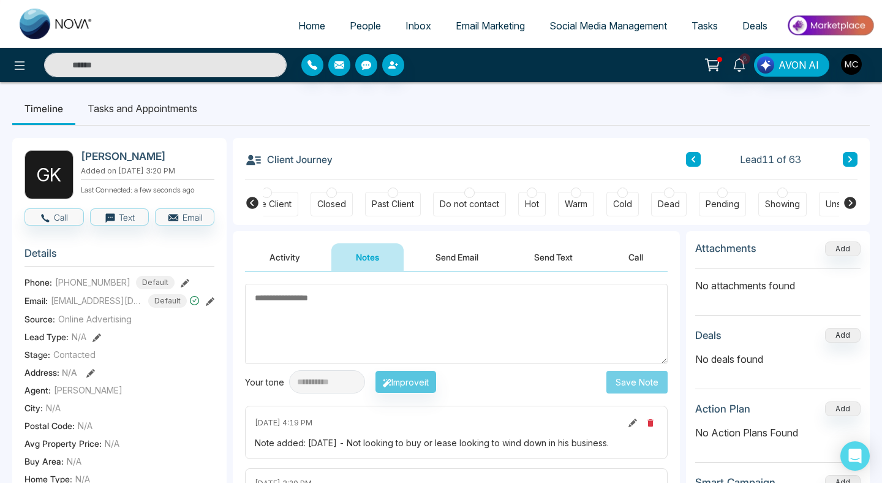
click at [623, 197] on div at bounding box center [623, 192] width 10 height 10
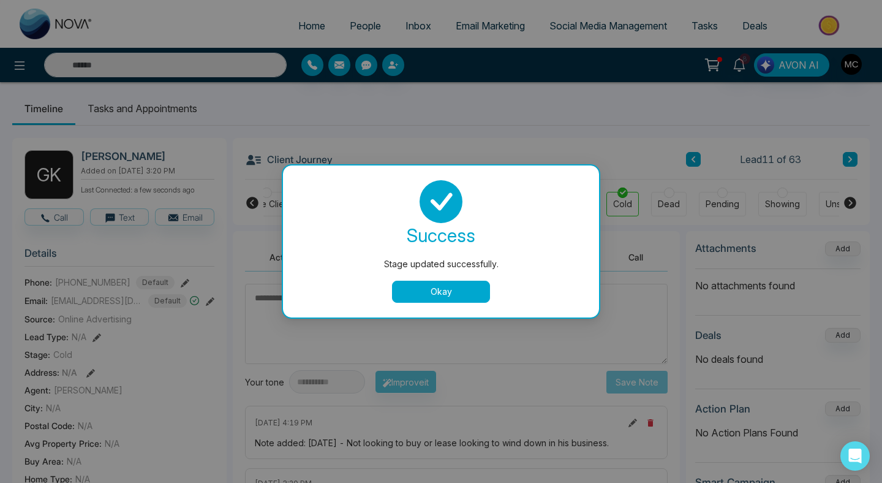
click at [406, 287] on button "Okay" at bounding box center [441, 292] width 98 height 22
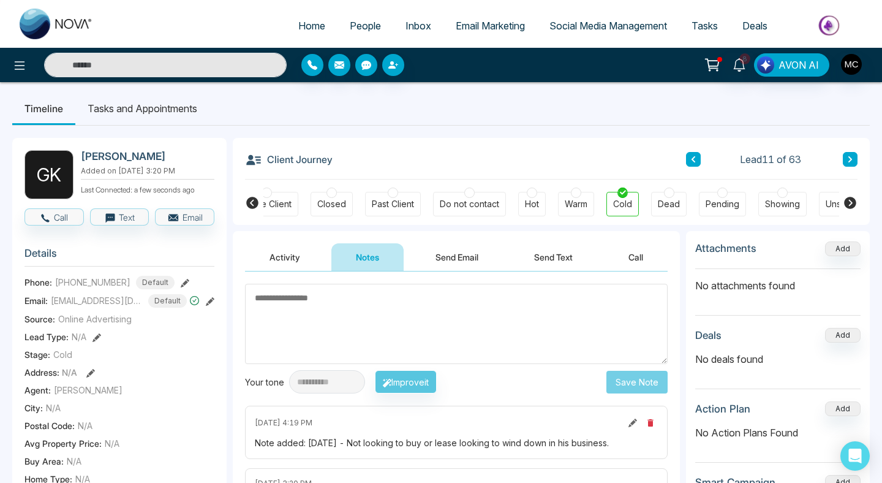
click at [360, 23] on span "People" at bounding box center [365, 26] width 31 height 12
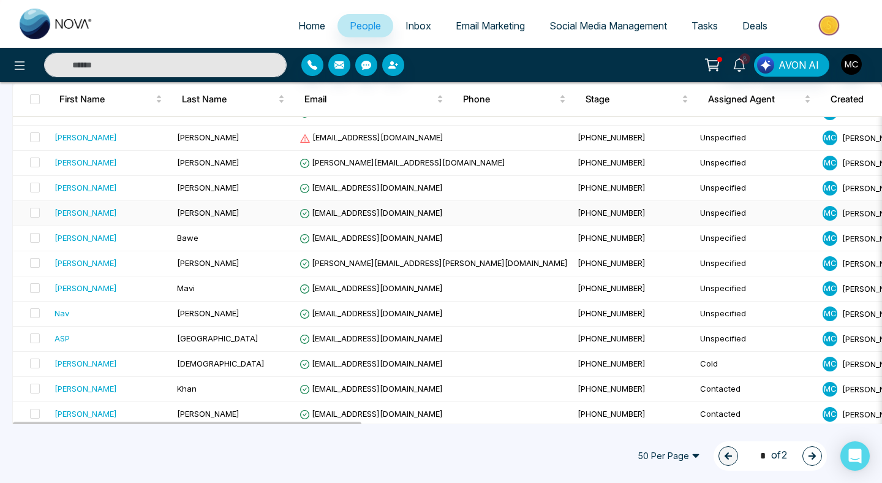
scroll to position [164, 0]
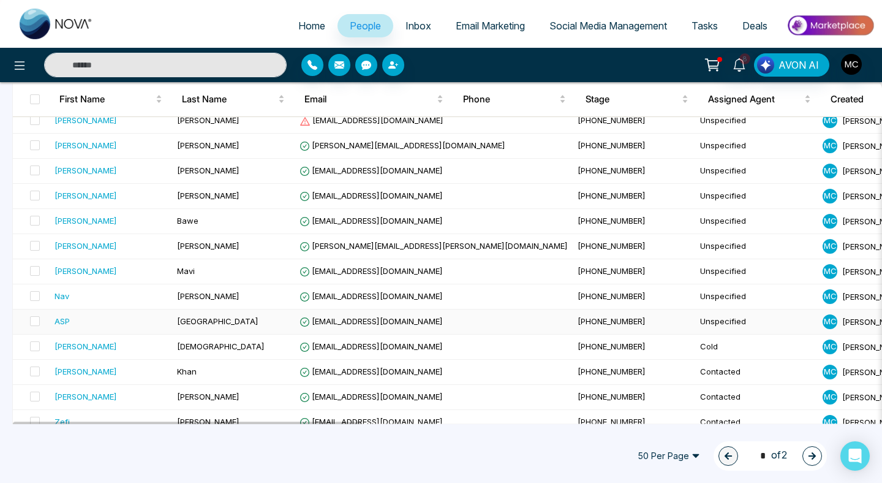
click at [200, 325] on span "[GEOGRAPHIC_DATA]" at bounding box center [217, 321] width 81 height 10
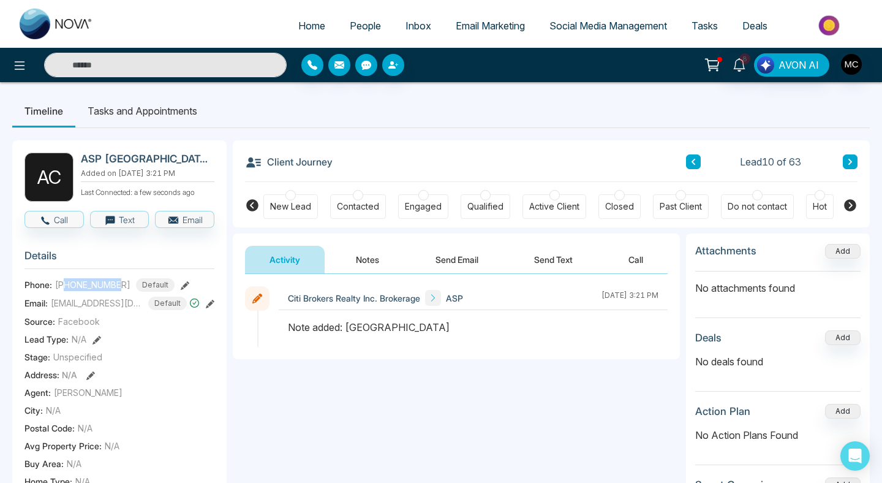
drag, startPoint x: 123, startPoint y: 292, endPoint x: 64, endPoint y: 289, distance: 58.3
click at [64, 290] on div "[PHONE_NUMBER] Default" at bounding box center [114, 284] width 119 height 13
copy span "6472925600"
click at [353, 205] on div "Contacted" at bounding box center [358, 206] width 42 height 12
click at [374, 265] on button "Notes" at bounding box center [367, 260] width 72 height 28
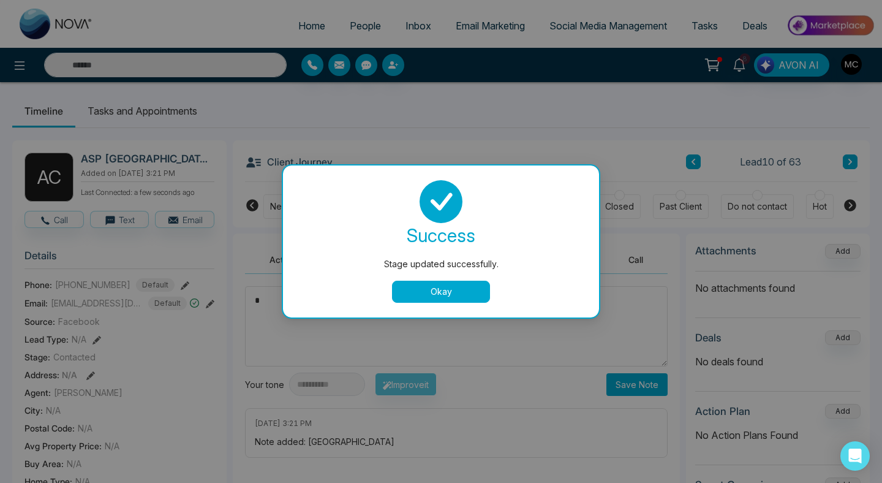
click at [452, 287] on button "Okay" at bounding box center [441, 292] width 98 height 22
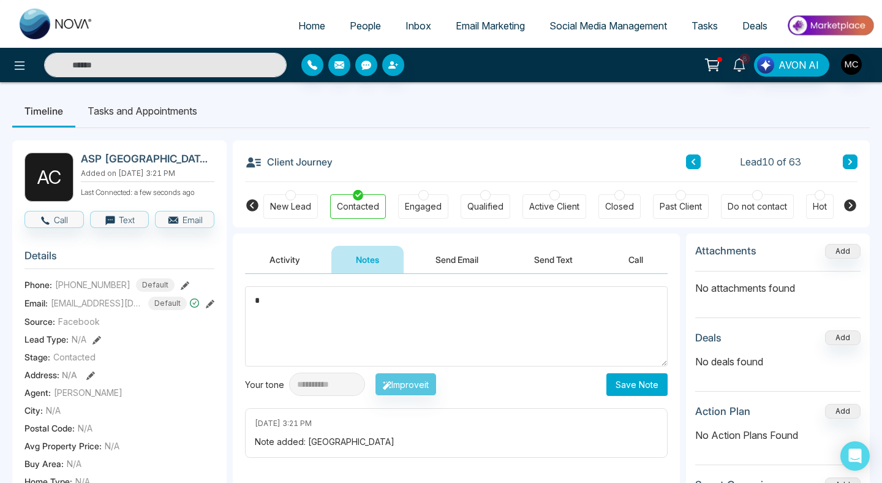
click at [387, 301] on textarea "*" at bounding box center [456, 326] width 423 height 80
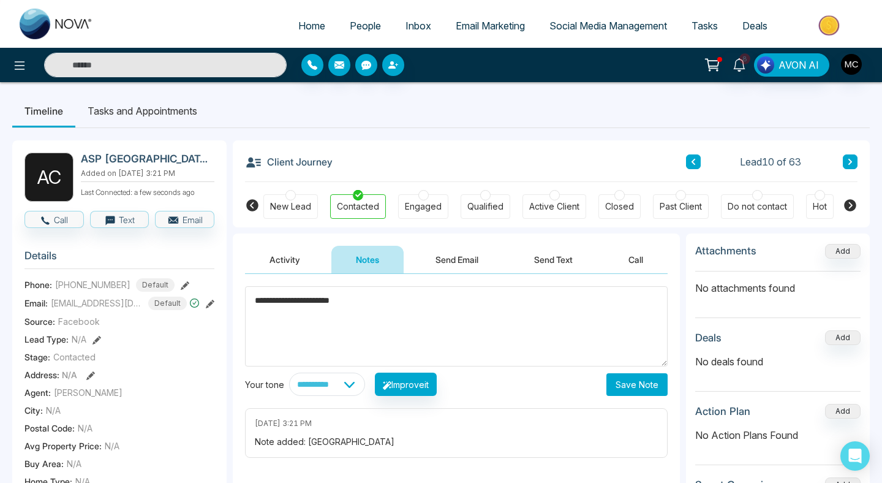
type textarea "**********"
click at [618, 379] on button "Save Note" at bounding box center [636, 384] width 61 height 23
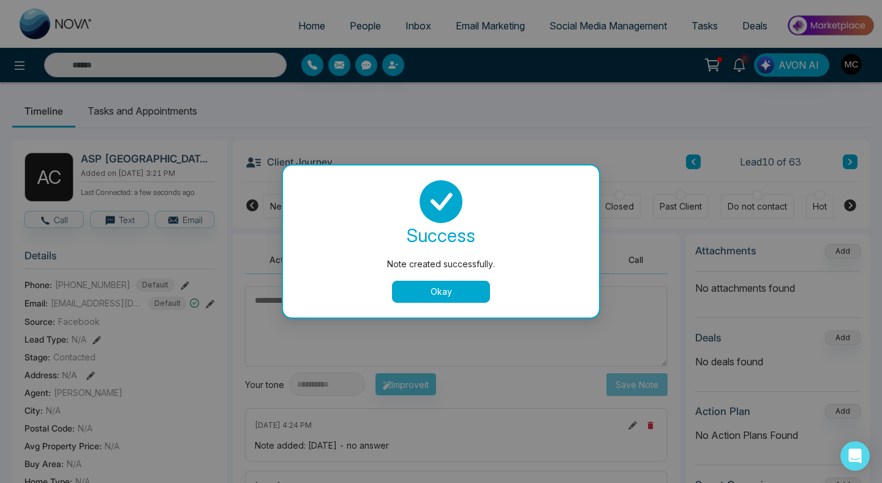
click at [449, 266] on div "Note created successfully." at bounding box center [441, 263] width 267 height 13
click at [434, 289] on button "Okay" at bounding box center [441, 292] width 98 height 22
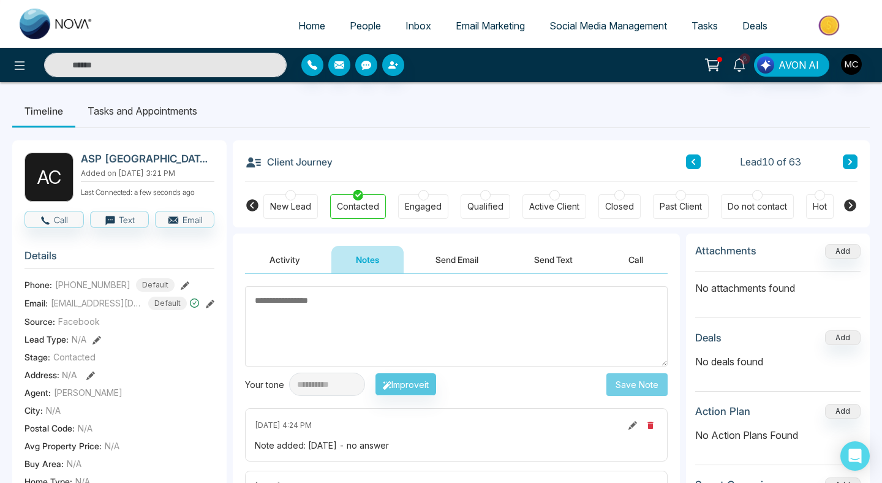
click at [353, 24] on span "People" at bounding box center [365, 26] width 31 height 12
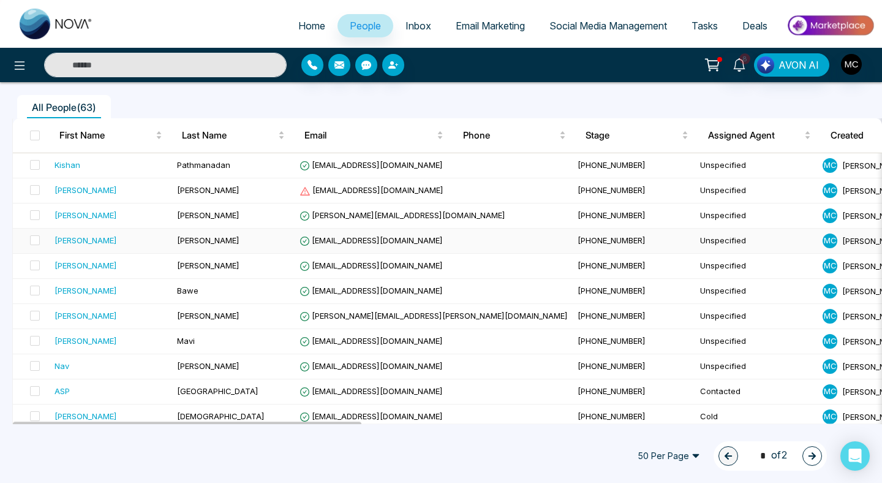
scroll to position [146, 0]
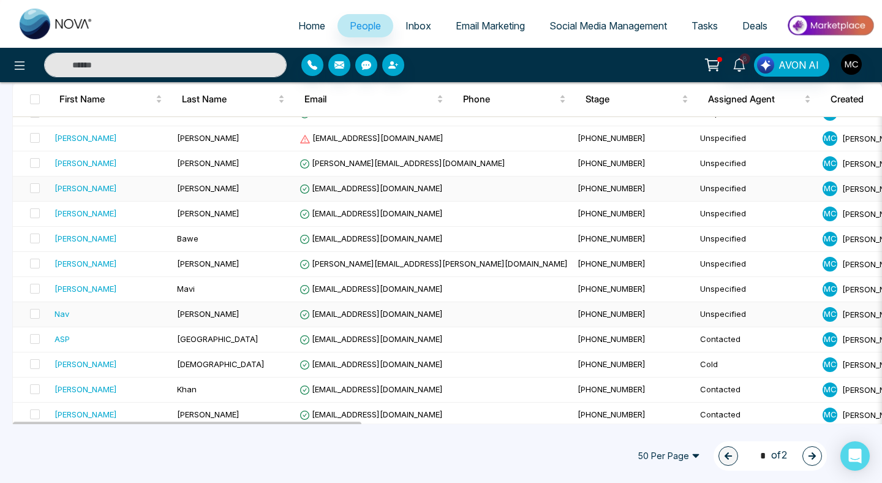
click at [144, 323] on td "Nav" at bounding box center [111, 314] width 123 height 25
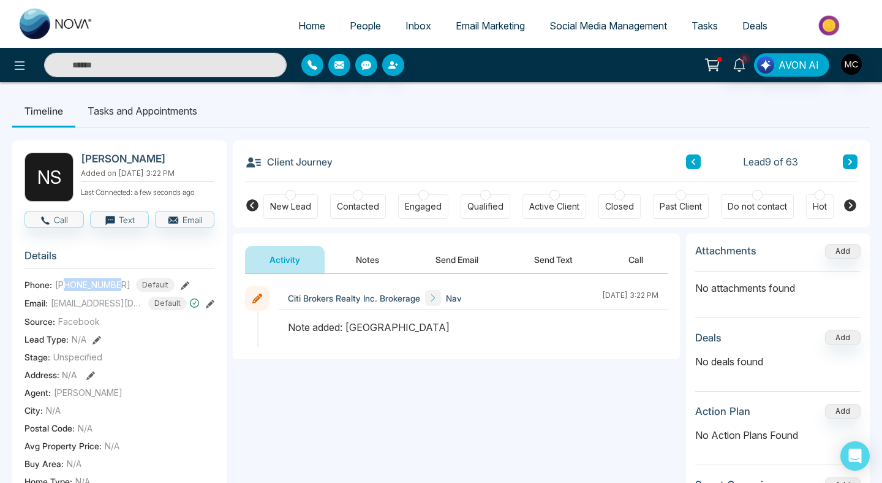
drag, startPoint x: 66, startPoint y: 292, endPoint x: 121, endPoint y: 292, distance: 55.7
click at [121, 291] on span "[PHONE_NUMBER]" at bounding box center [92, 284] width 75 height 13
copy span "7806001917"
click at [369, 203] on div "Contacted" at bounding box center [358, 206] width 42 height 12
click at [374, 256] on button "Notes" at bounding box center [367, 260] width 72 height 28
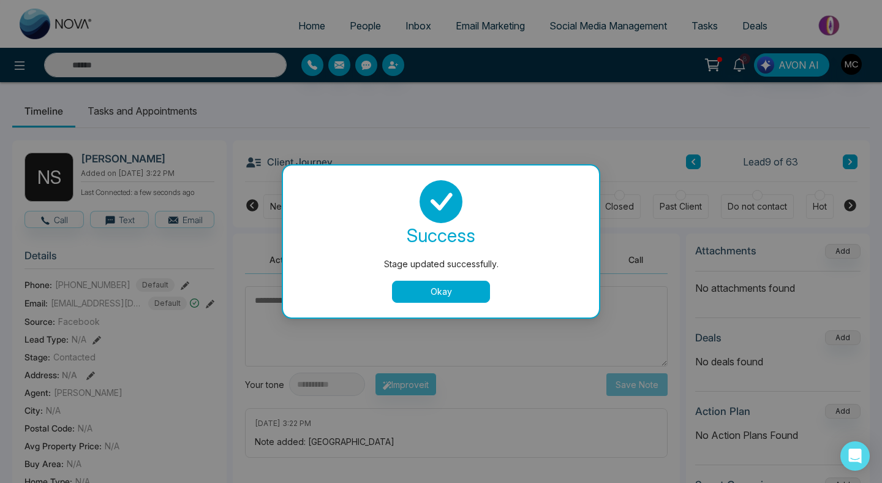
click at [426, 289] on button "Okay" at bounding box center [441, 292] width 98 height 22
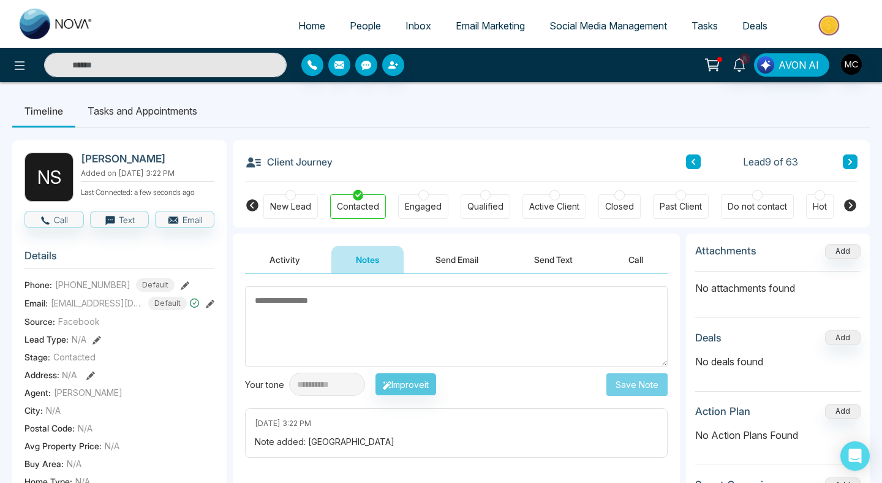
click at [426, 289] on textarea at bounding box center [456, 326] width 423 height 80
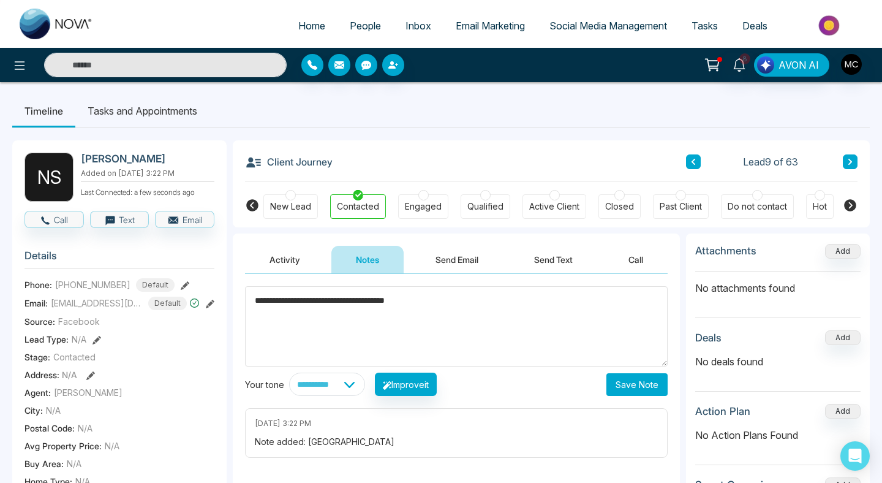
type textarea "**********"
click at [625, 386] on button "Save Note" at bounding box center [636, 384] width 61 height 23
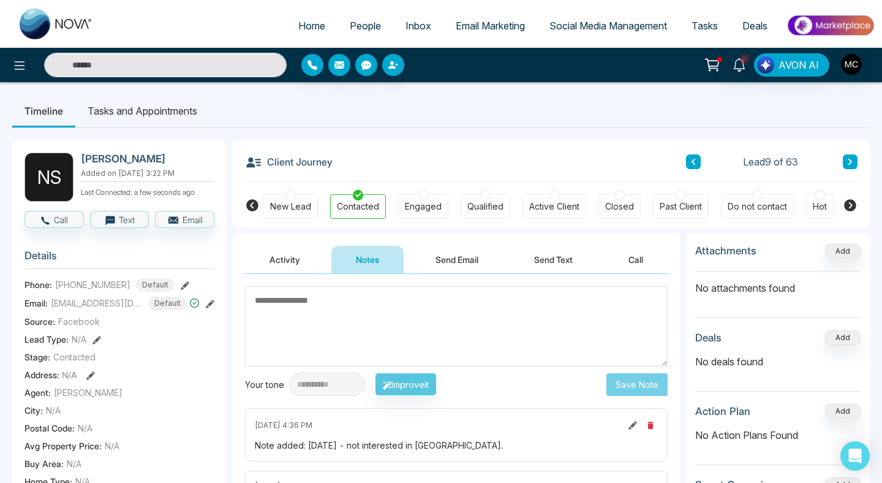
click at [325, 17] on link "Home" at bounding box center [311, 25] width 51 height 23
select select "*"
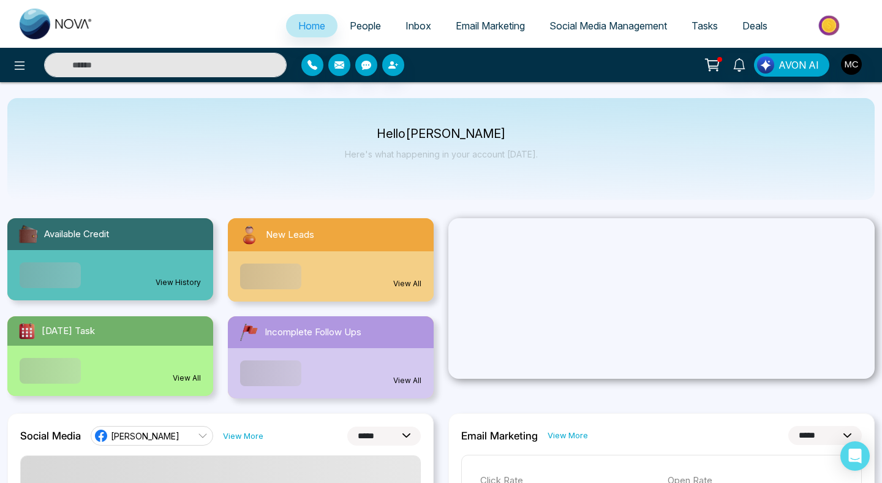
click at [358, 25] on span "People" at bounding box center [365, 26] width 31 height 12
